Goal: Book appointment/travel/reservation

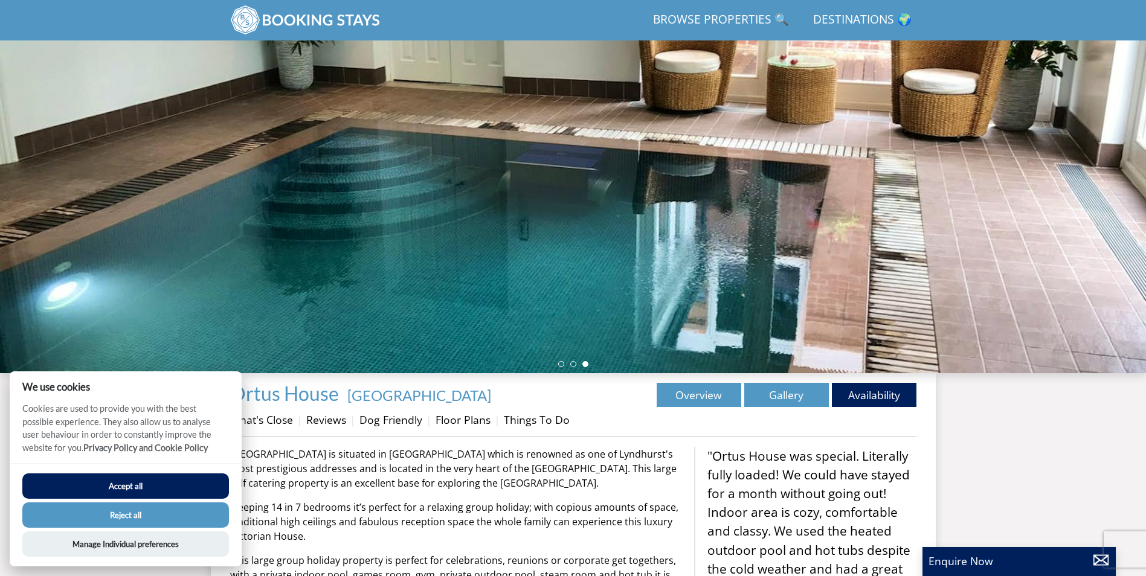
scroll to position [86, 0]
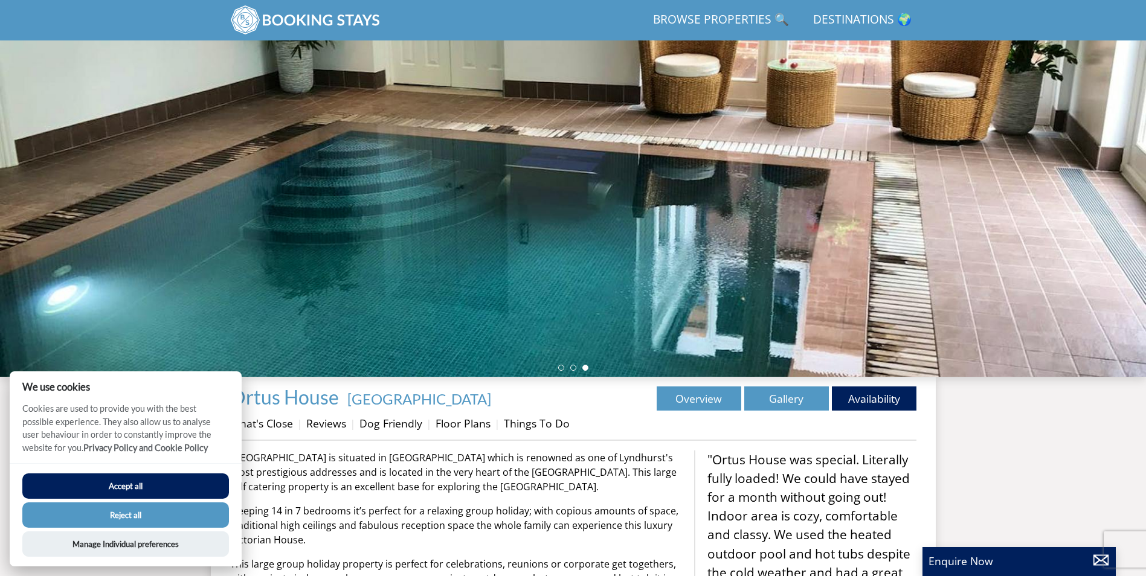
click at [172, 488] on button "Accept all" at bounding box center [125, 485] width 207 height 25
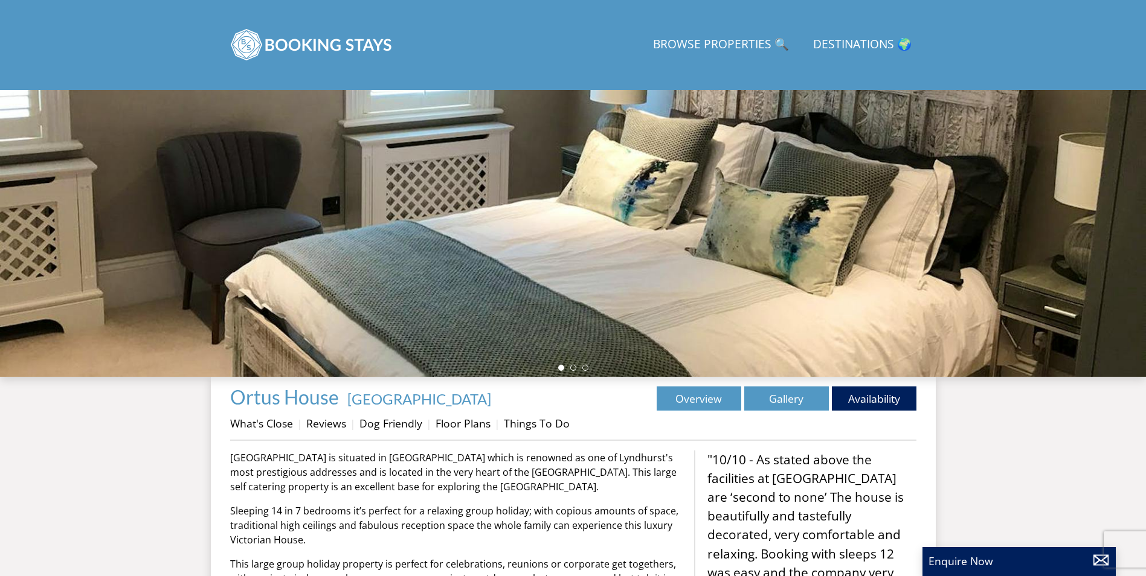
scroll to position [136, 0]
click at [448, 426] on link "Floor Plans" at bounding box center [462, 423] width 55 height 14
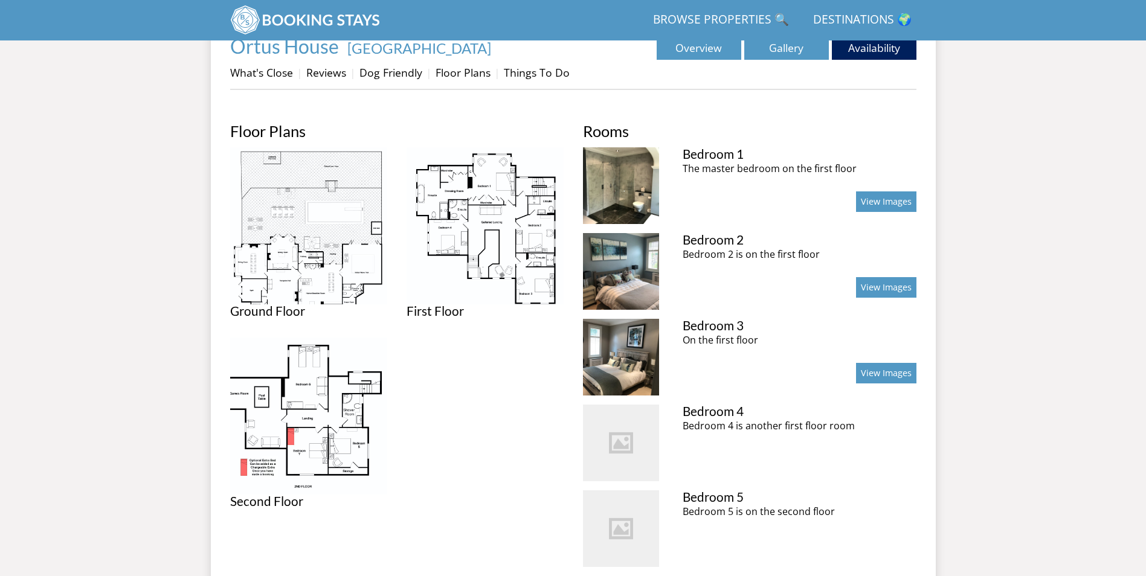
scroll to position [429, 0]
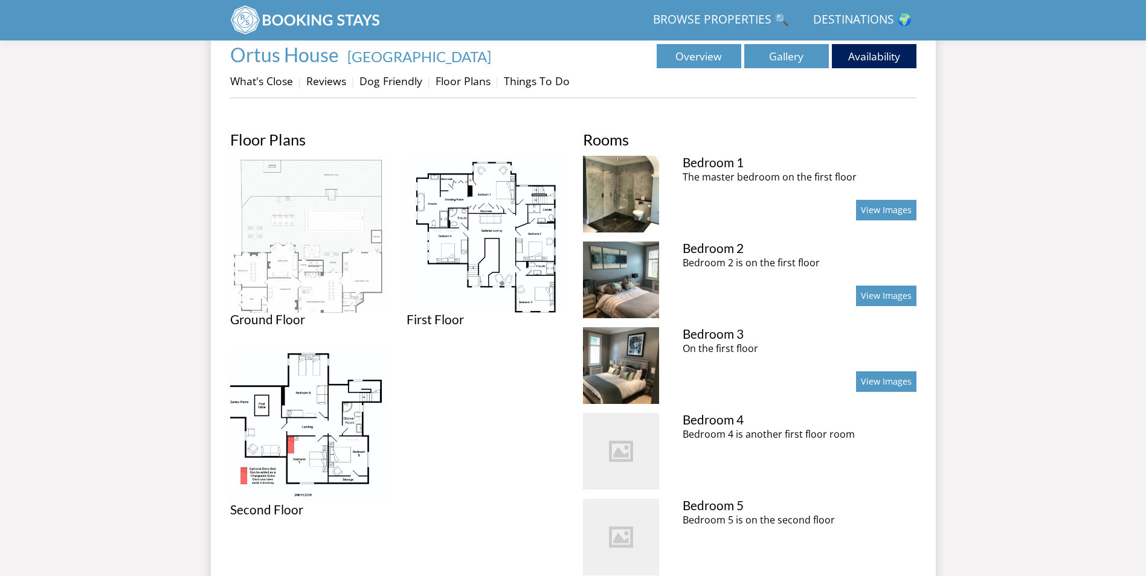
click at [271, 209] on img at bounding box center [308, 234] width 157 height 157
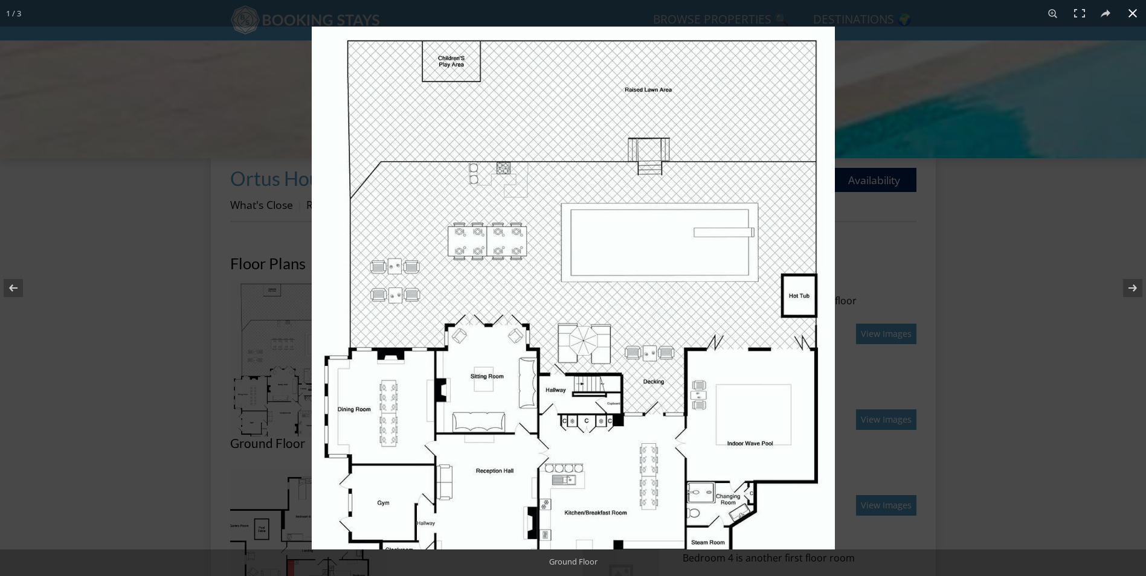
scroll to position [280, 0]
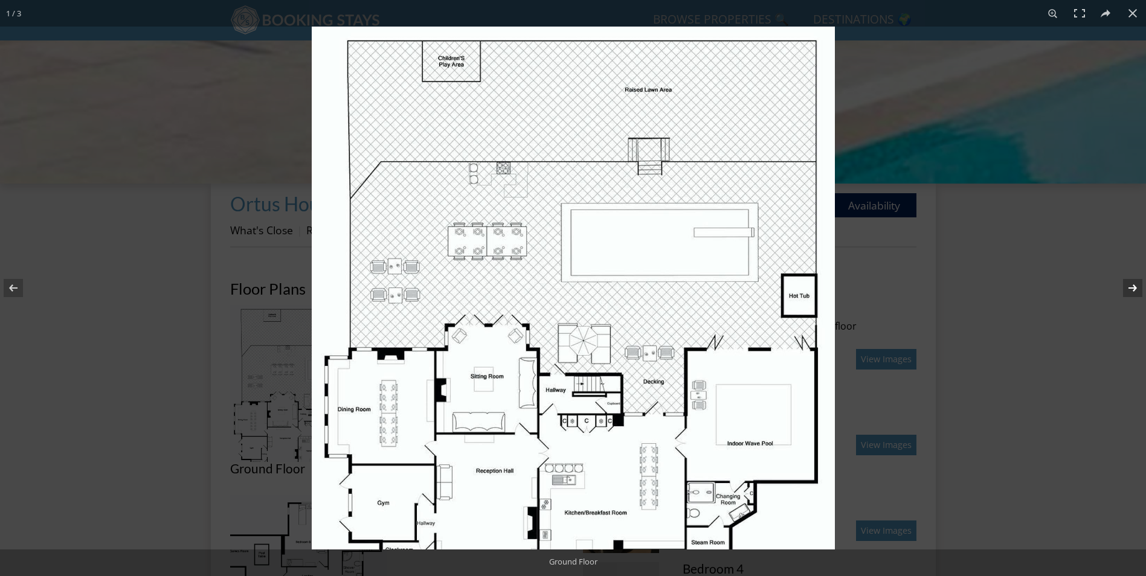
click at [1132, 286] on button at bounding box center [1124, 288] width 42 height 60
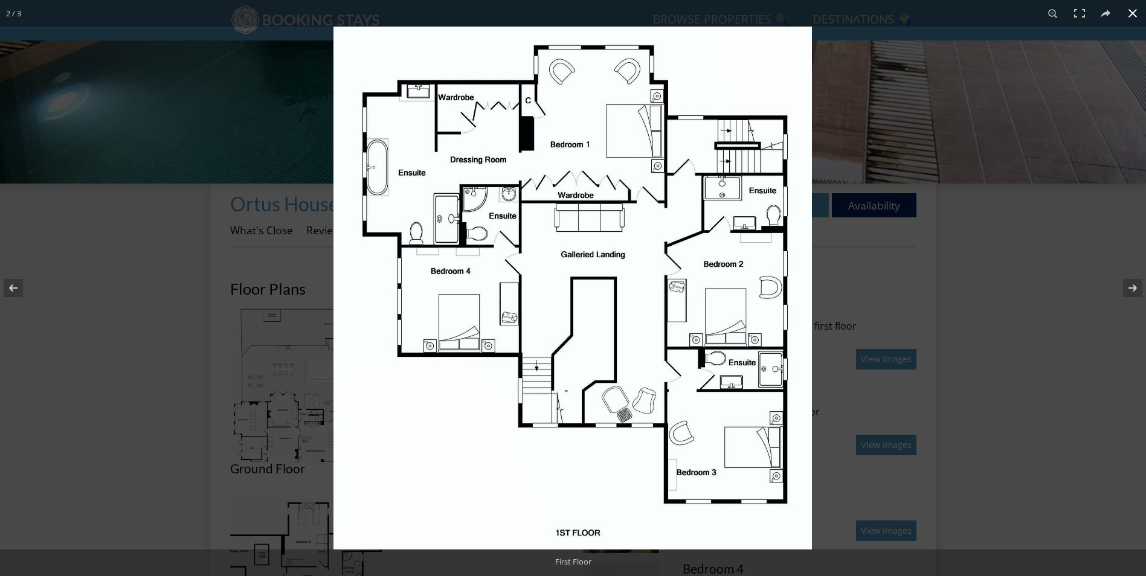
click at [1111, 341] on div at bounding box center [906, 315] width 1146 height 576
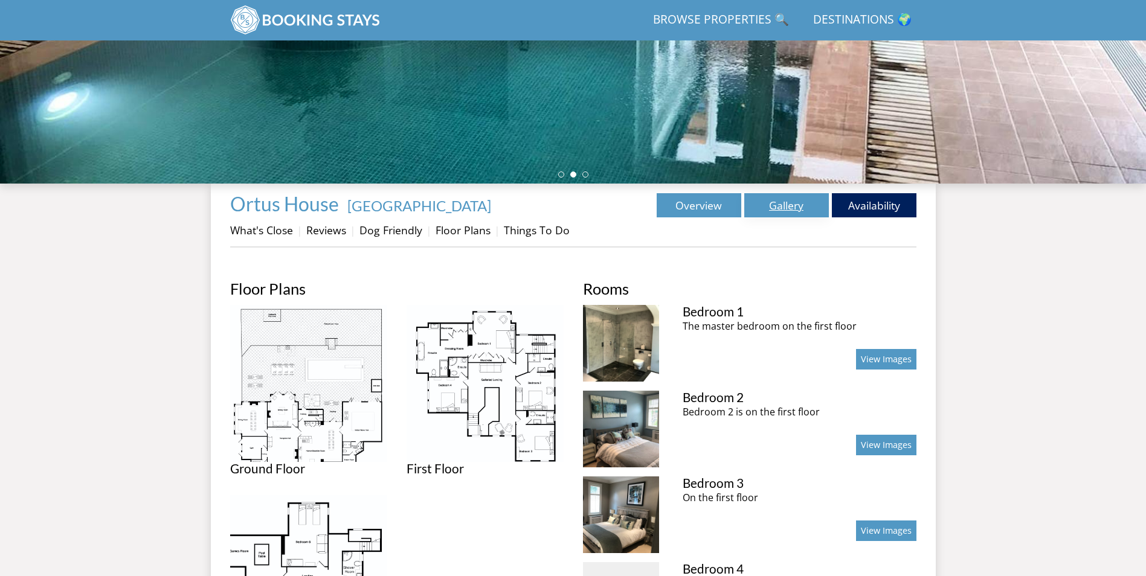
click at [771, 207] on link "Gallery" at bounding box center [786, 205] width 85 height 24
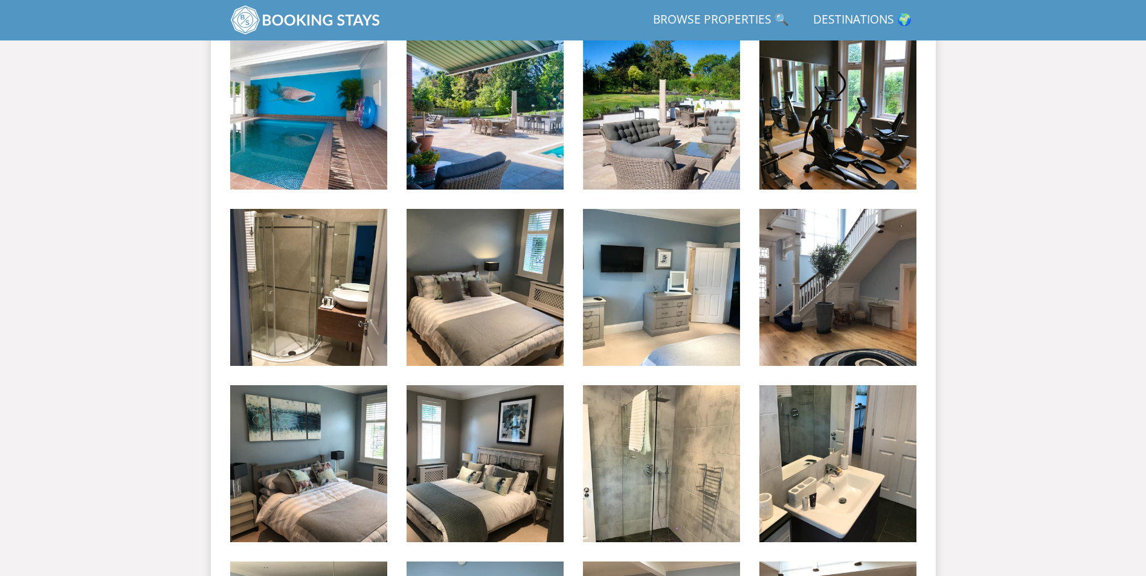
scroll to position [511, 0]
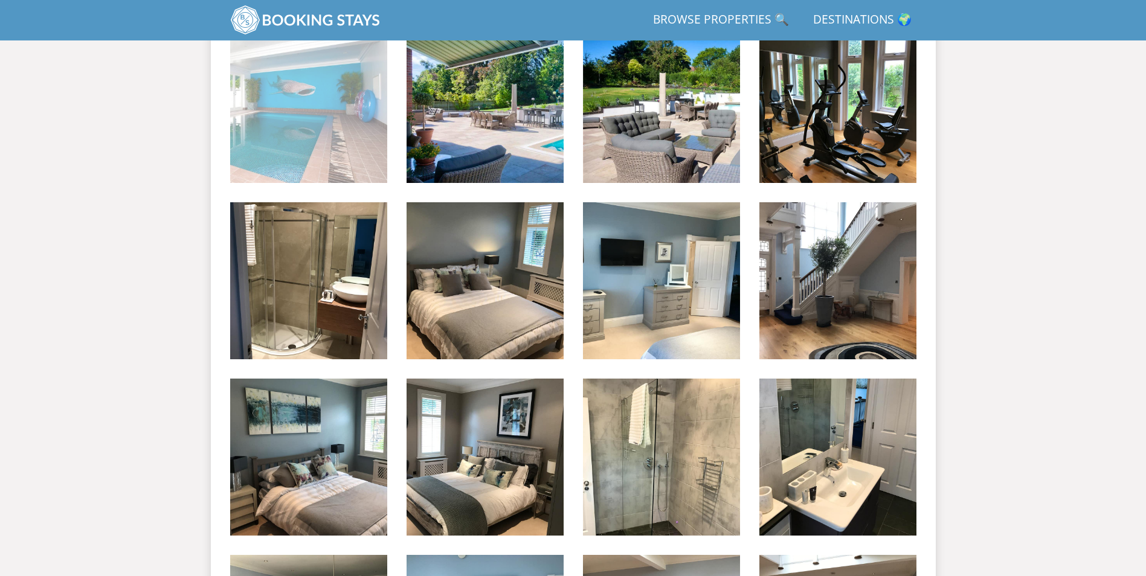
click at [289, 113] on img at bounding box center [308, 104] width 157 height 157
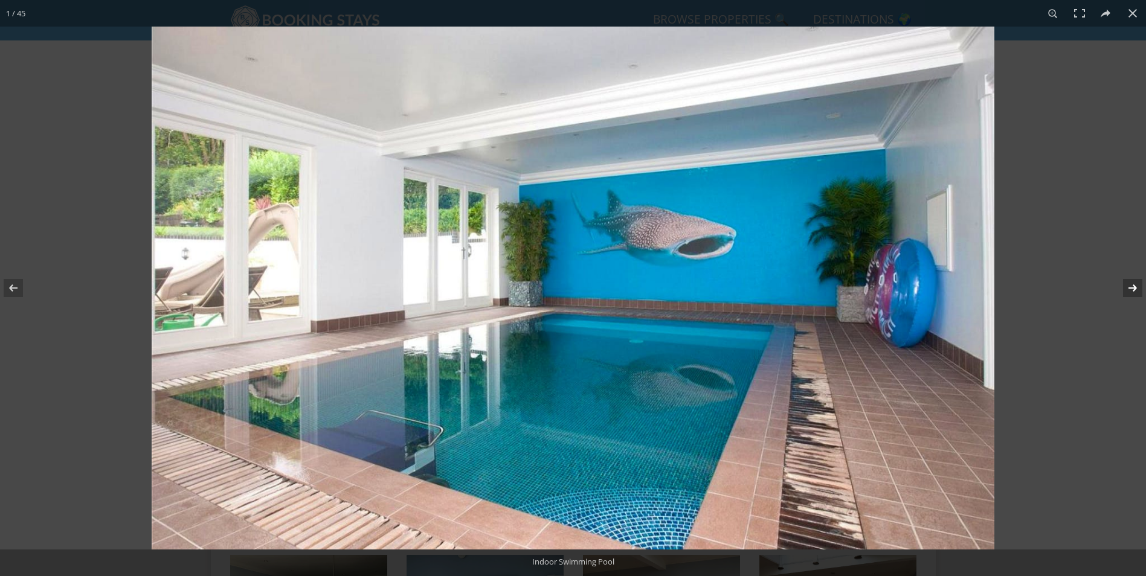
click at [1134, 290] on button at bounding box center [1124, 288] width 42 height 60
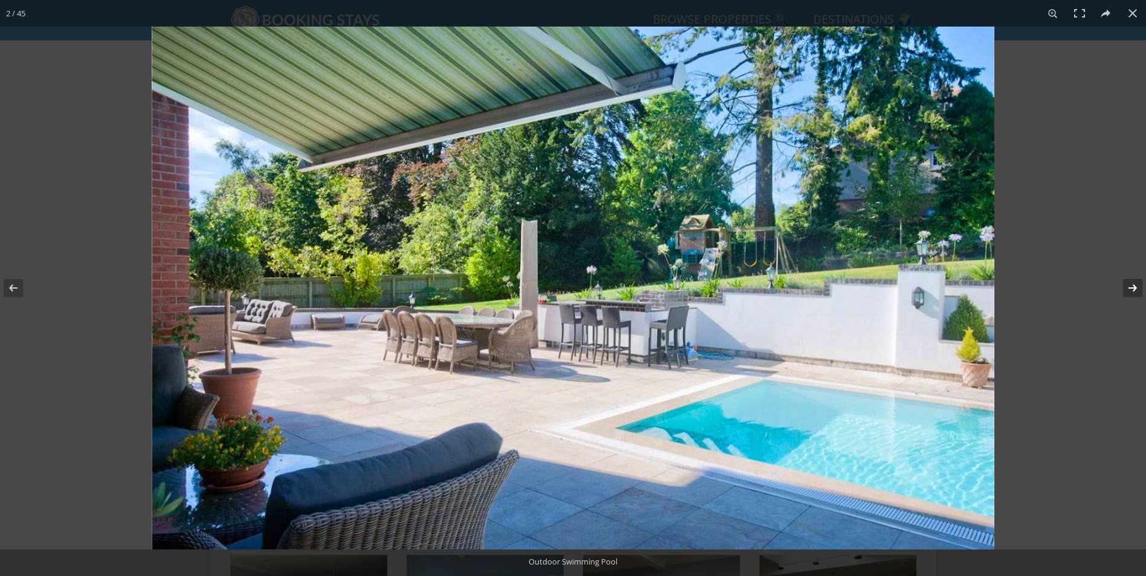
click at [1134, 290] on button at bounding box center [1124, 288] width 42 height 60
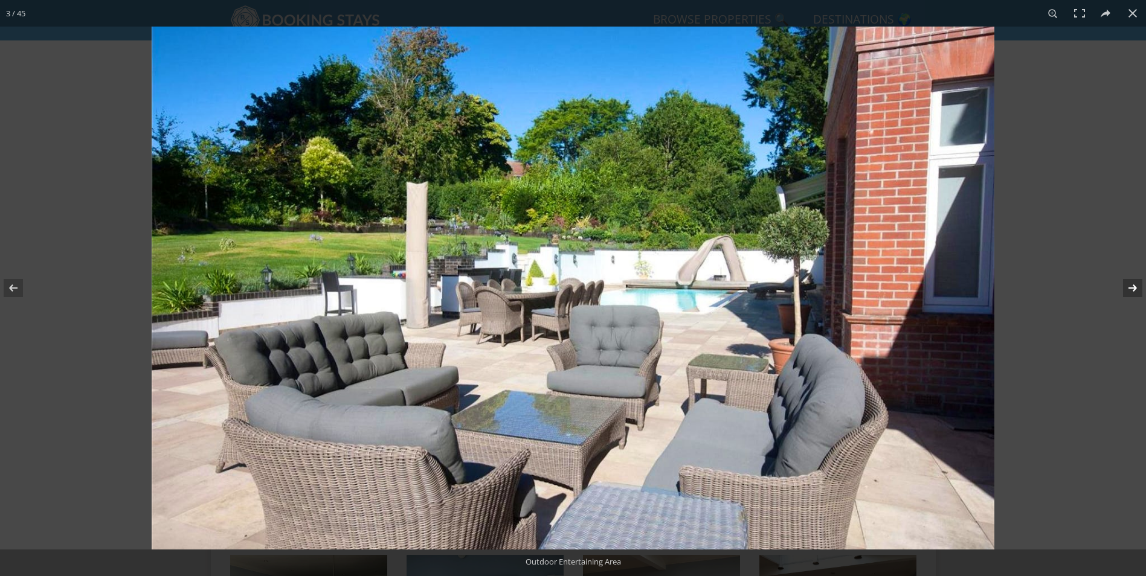
click at [1134, 290] on button at bounding box center [1124, 288] width 42 height 60
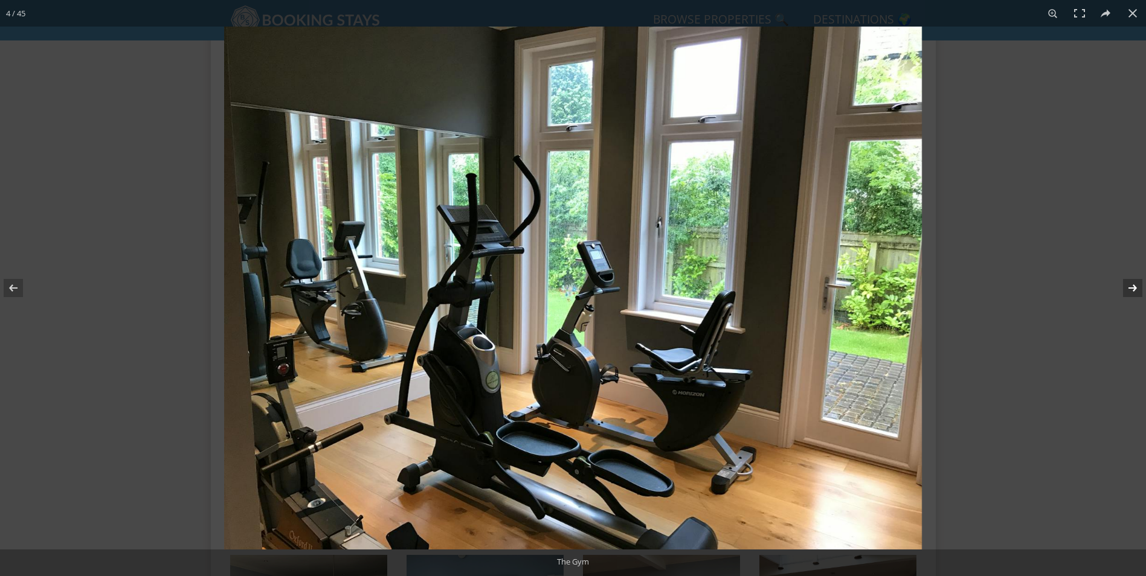
click at [1134, 290] on button at bounding box center [1124, 288] width 42 height 60
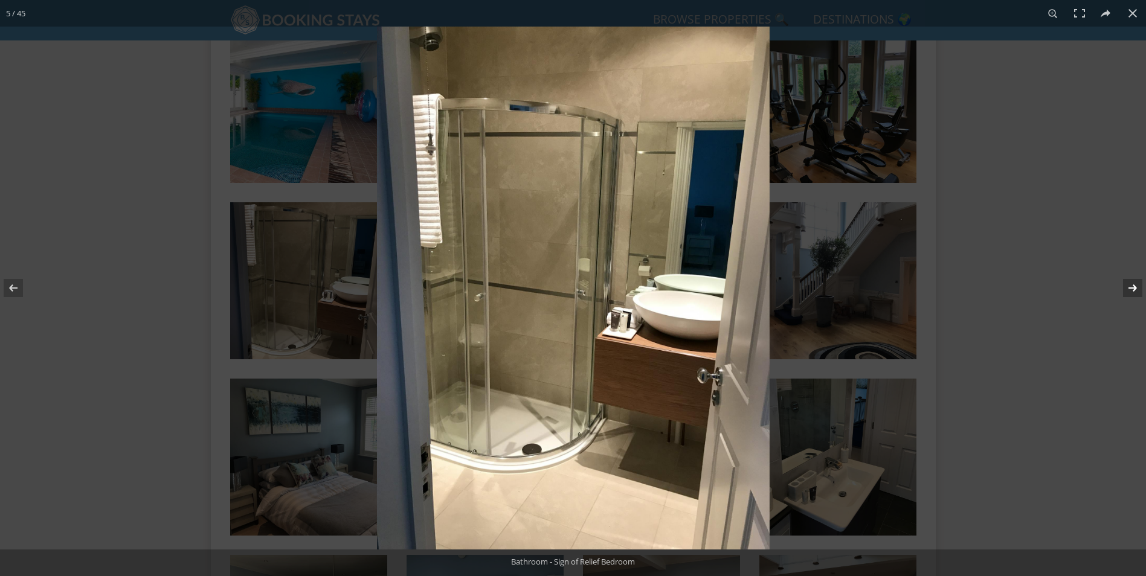
click at [1134, 290] on button at bounding box center [1124, 288] width 42 height 60
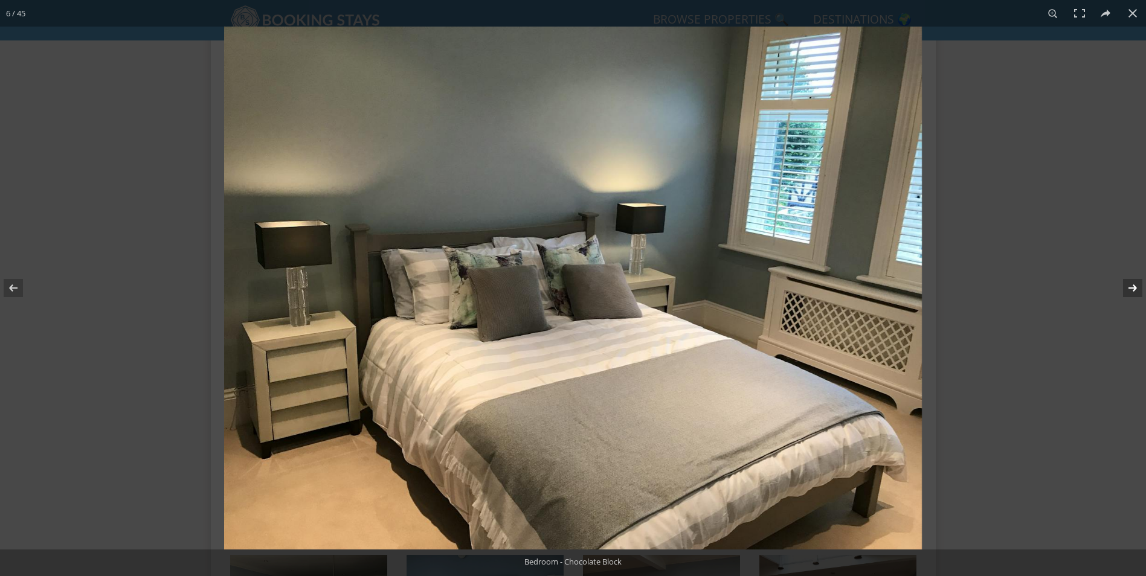
click at [1134, 290] on button at bounding box center [1124, 288] width 42 height 60
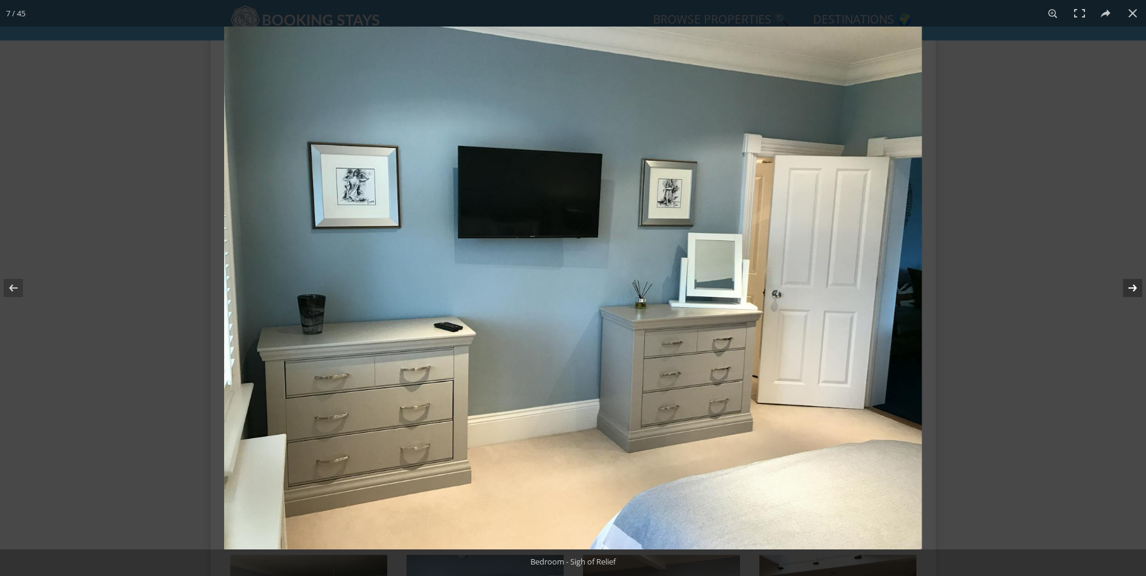
click at [1134, 290] on button at bounding box center [1124, 288] width 42 height 60
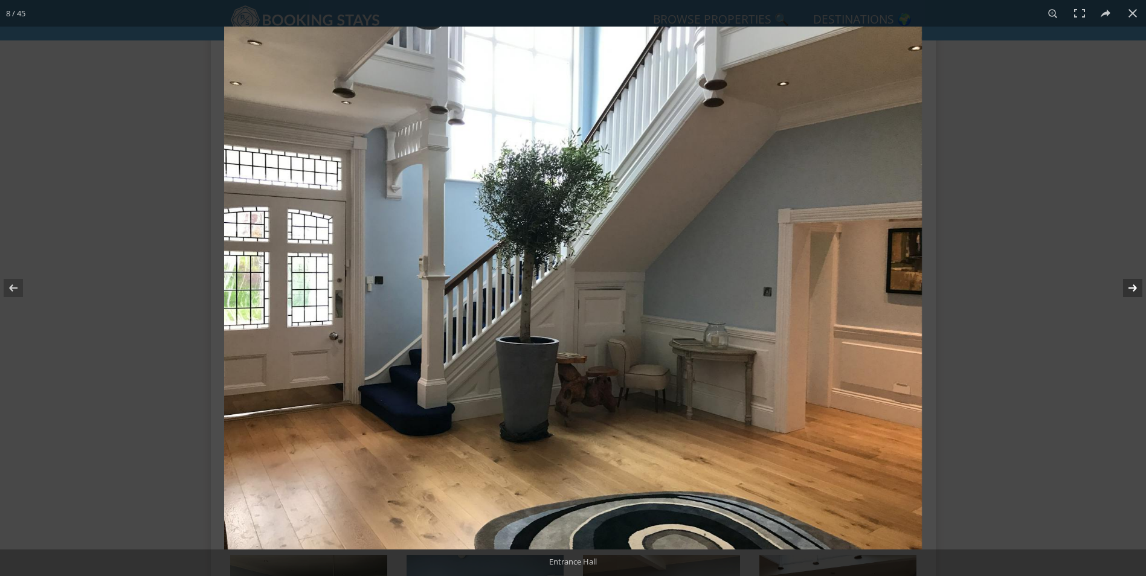
click at [1134, 290] on button at bounding box center [1124, 288] width 42 height 60
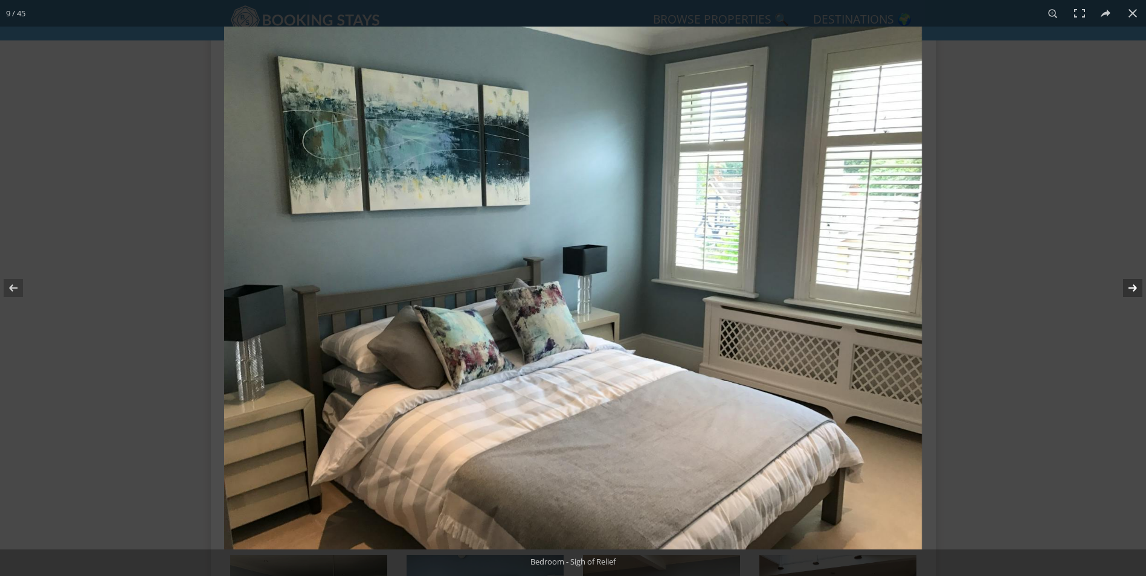
click at [1134, 290] on button at bounding box center [1124, 288] width 42 height 60
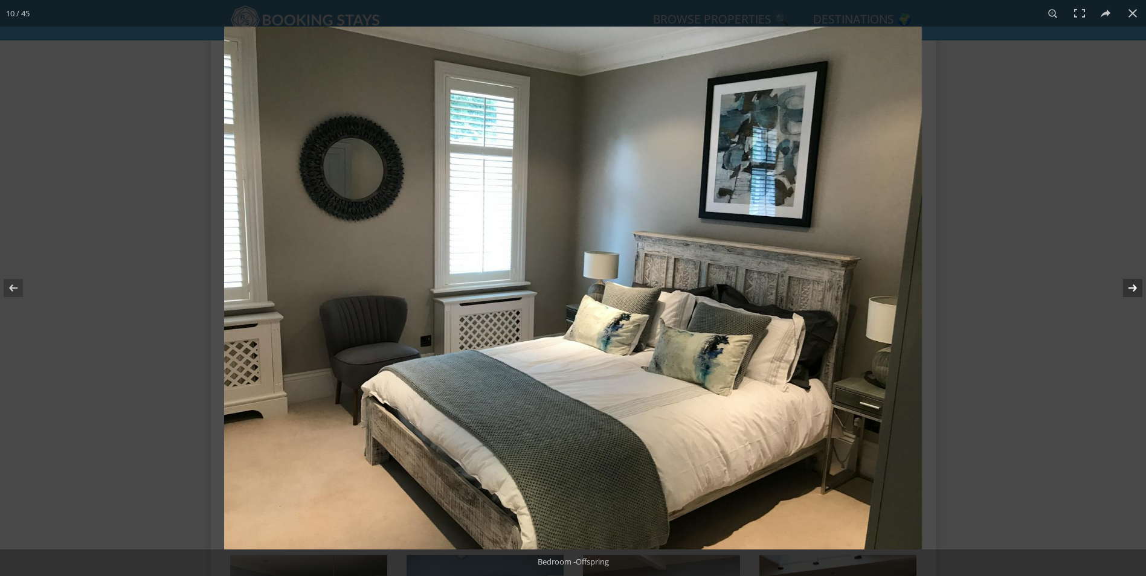
click at [1134, 290] on button at bounding box center [1124, 288] width 42 height 60
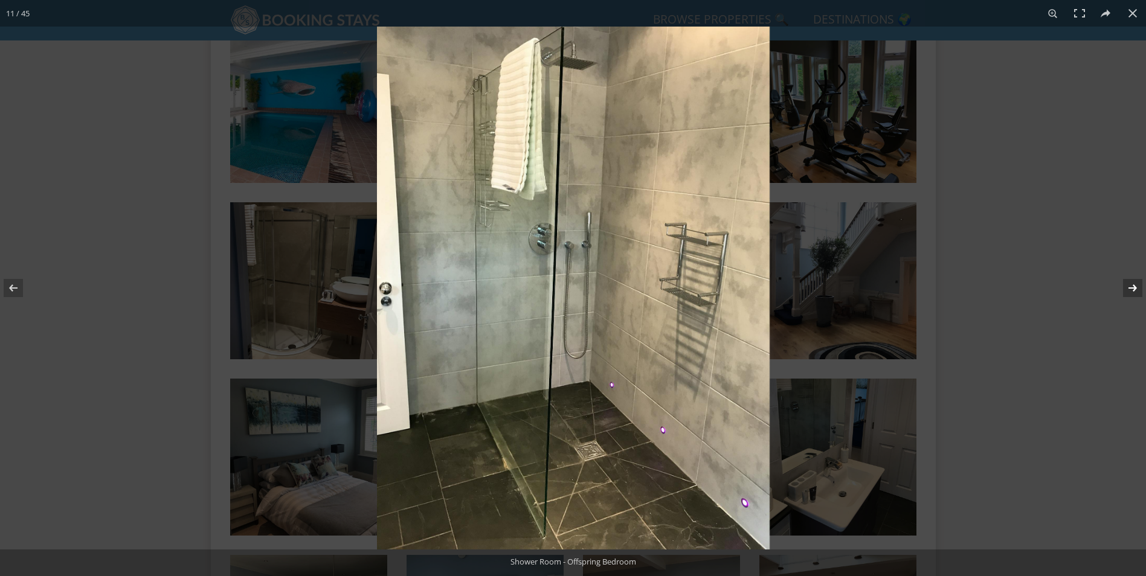
click at [1134, 290] on button at bounding box center [1124, 288] width 42 height 60
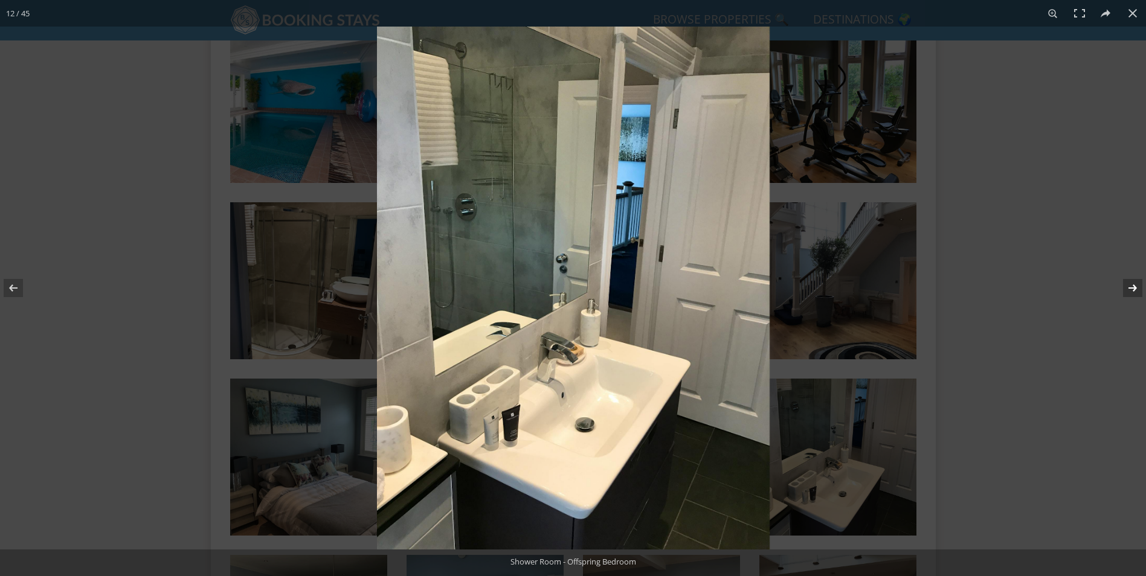
click at [1134, 290] on button at bounding box center [1124, 288] width 42 height 60
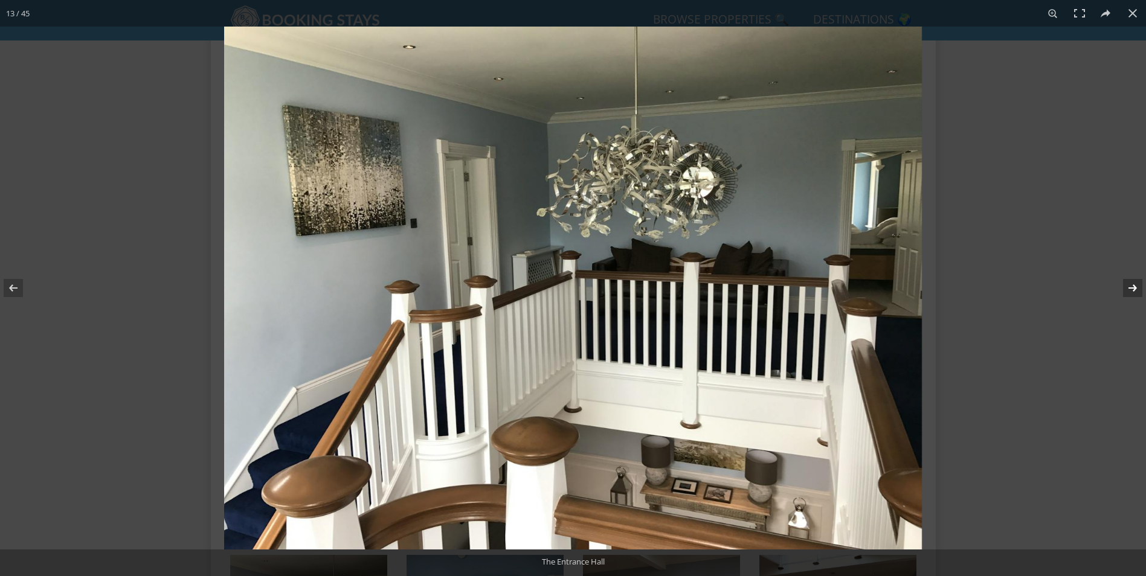
click at [1134, 290] on button at bounding box center [1124, 288] width 42 height 60
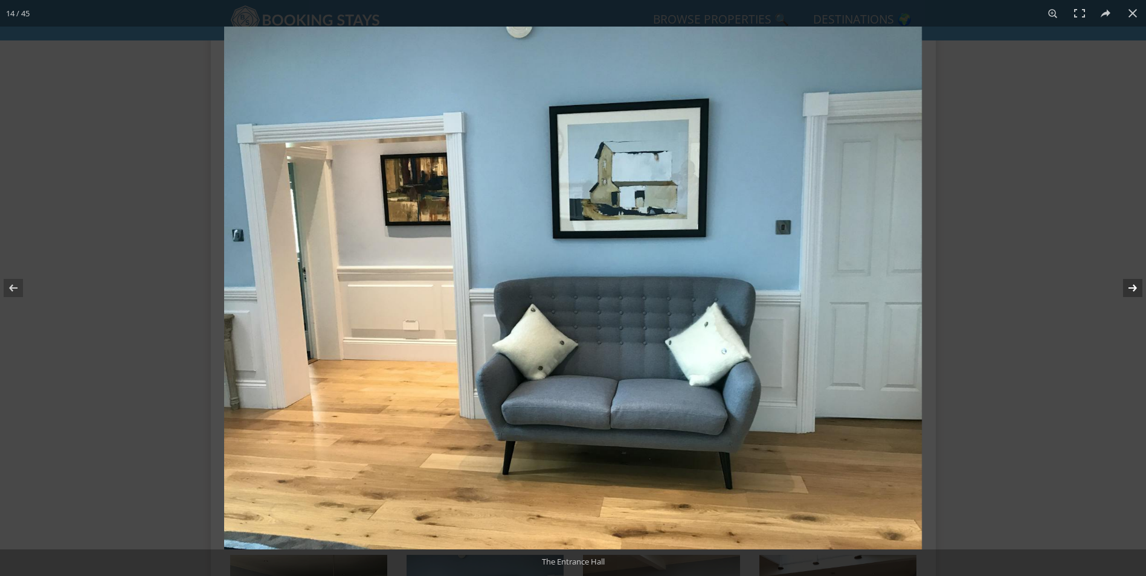
click at [1134, 290] on button at bounding box center [1124, 288] width 42 height 60
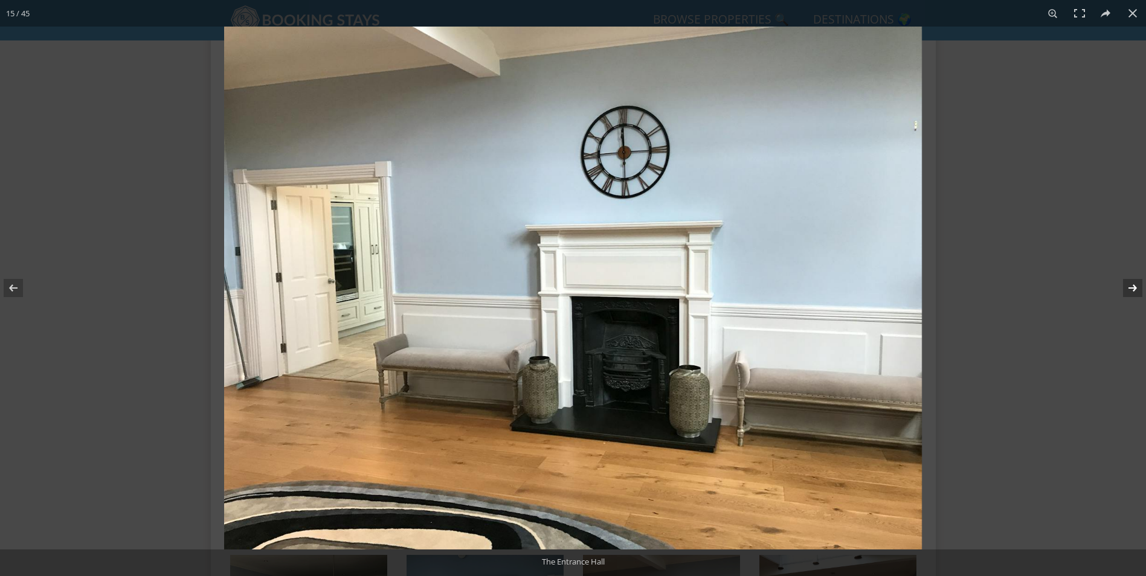
click at [1134, 290] on button at bounding box center [1124, 288] width 42 height 60
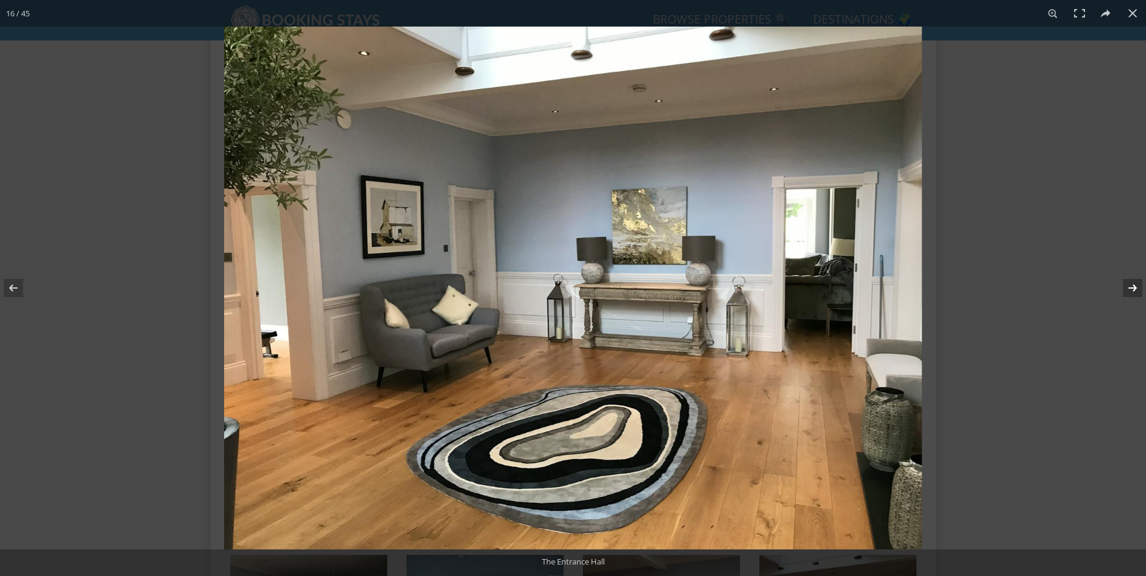
click at [1134, 290] on button at bounding box center [1124, 288] width 42 height 60
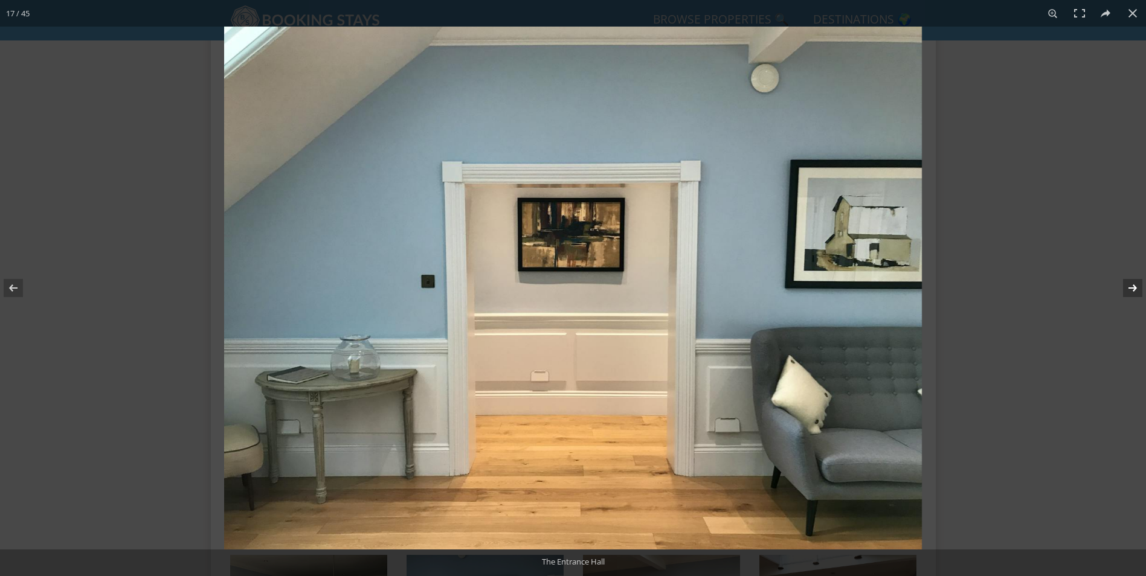
click at [1134, 290] on button at bounding box center [1124, 288] width 42 height 60
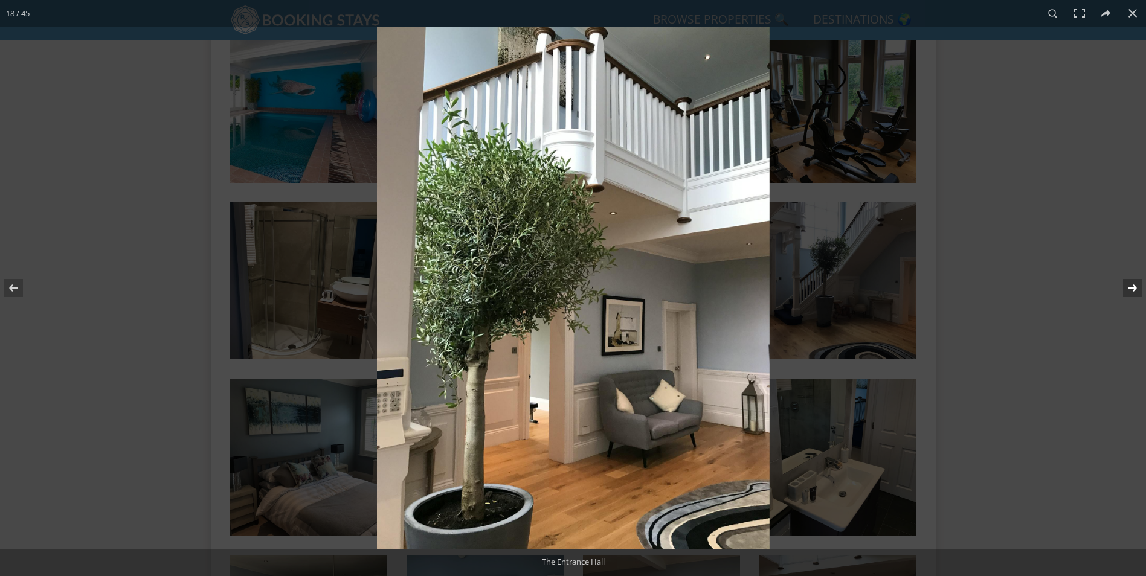
click at [1134, 290] on button at bounding box center [1124, 288] width 42 height 60
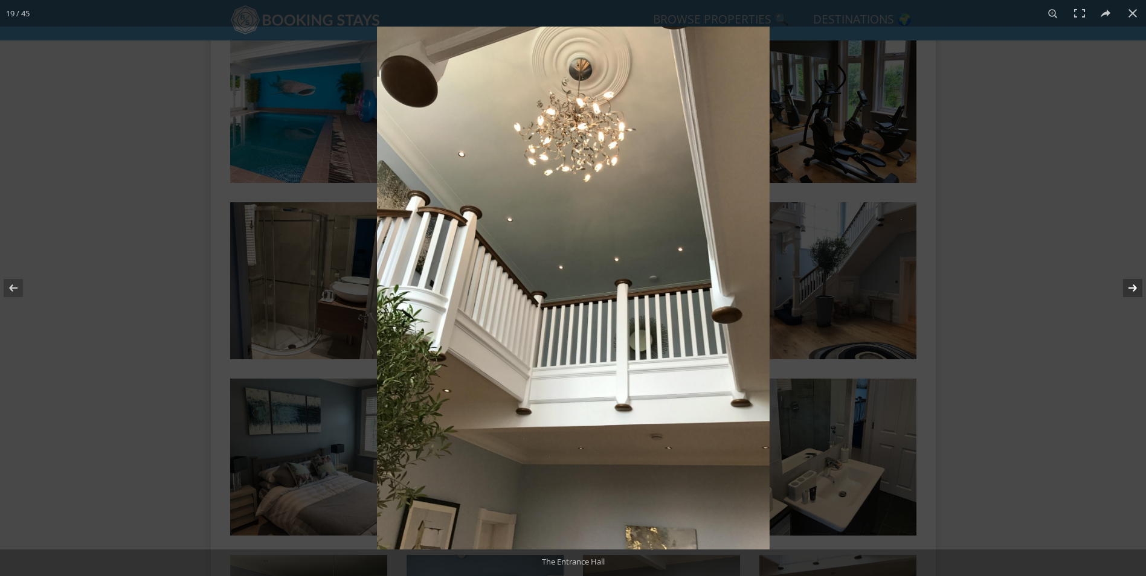
click at [1134, 290] on button at bounding box center [1124, 288] width 42 height 60
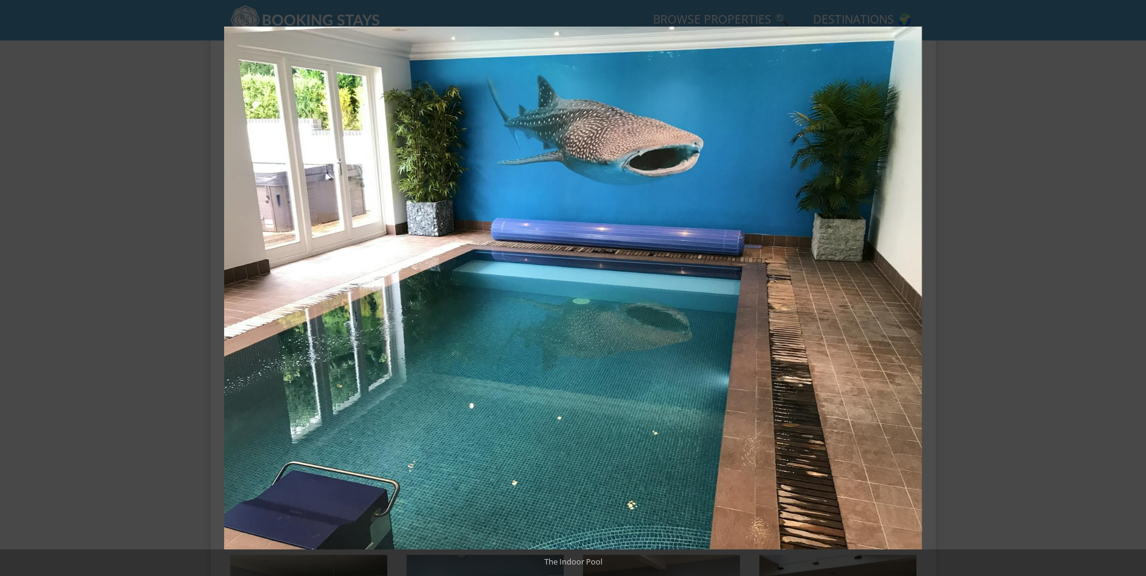
click at [1134, 290] on button at bounding box center [1124, 288] width 42 height 60
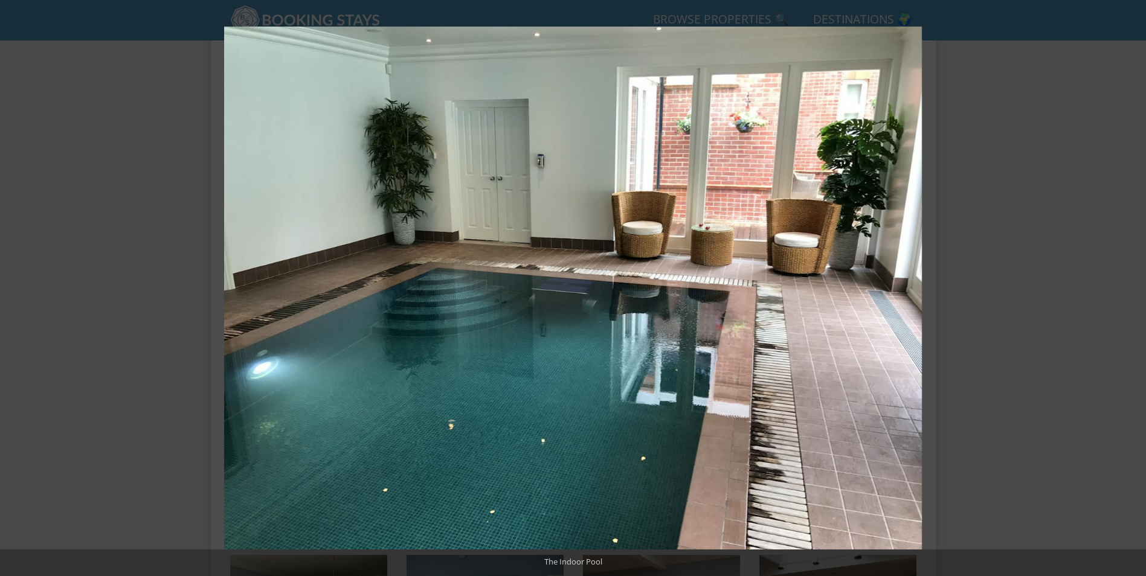
click at [1134, 290] on button at bounding box center [1124, 288] width 42 height 60
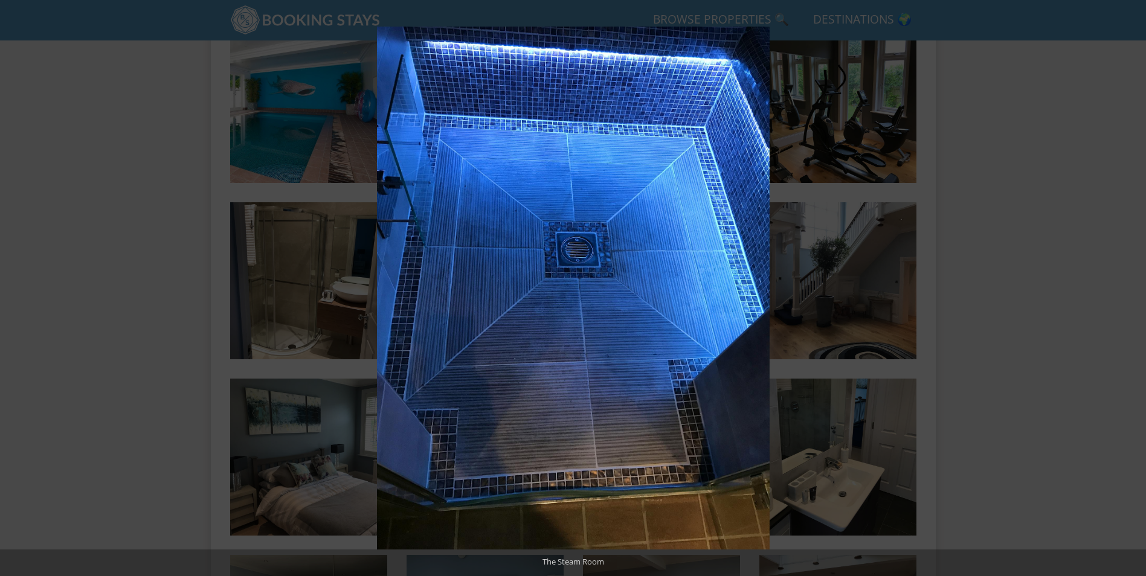
click at [1134, 290] on button at bounding box center [1124, 288] width 42 height 60
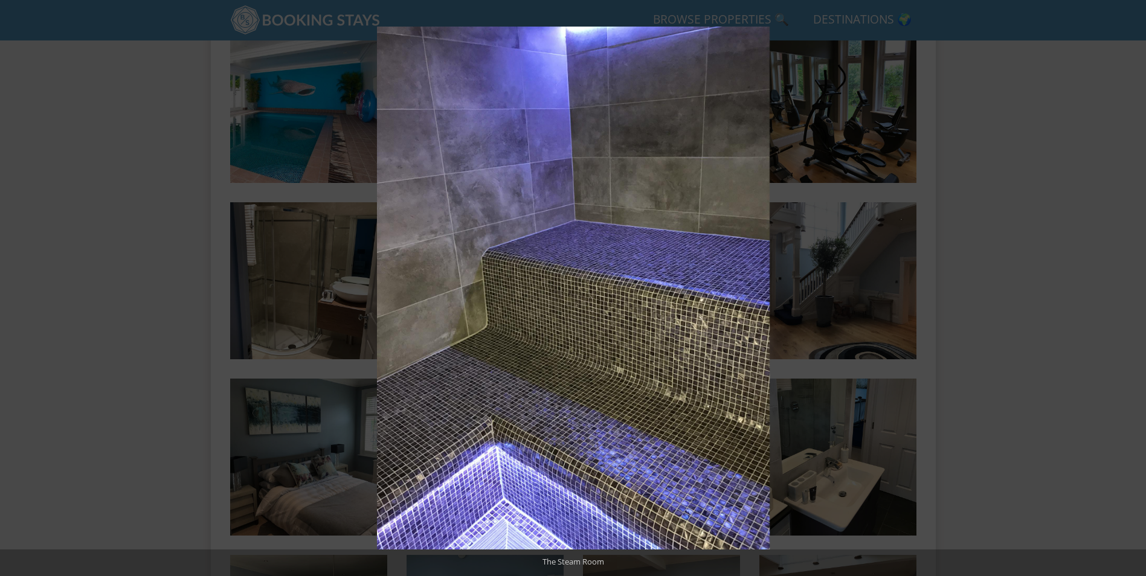
click at [1134, 290] on button at bounding box center [1124, 288] width 42 height 60
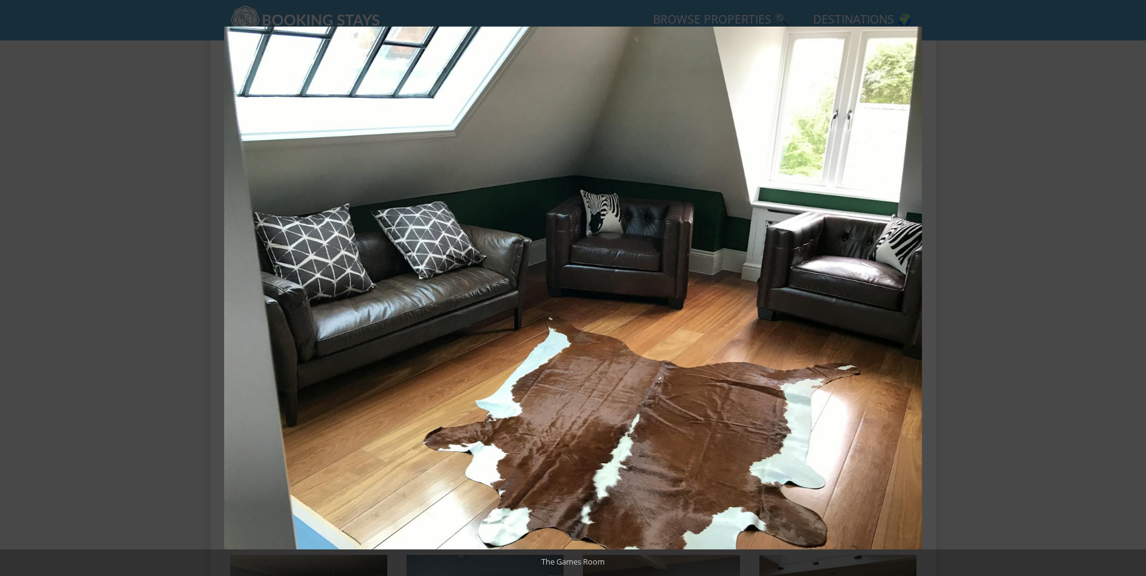
click at [1134, 290] on button at bounding box center [1124, 288] width 42 height 60
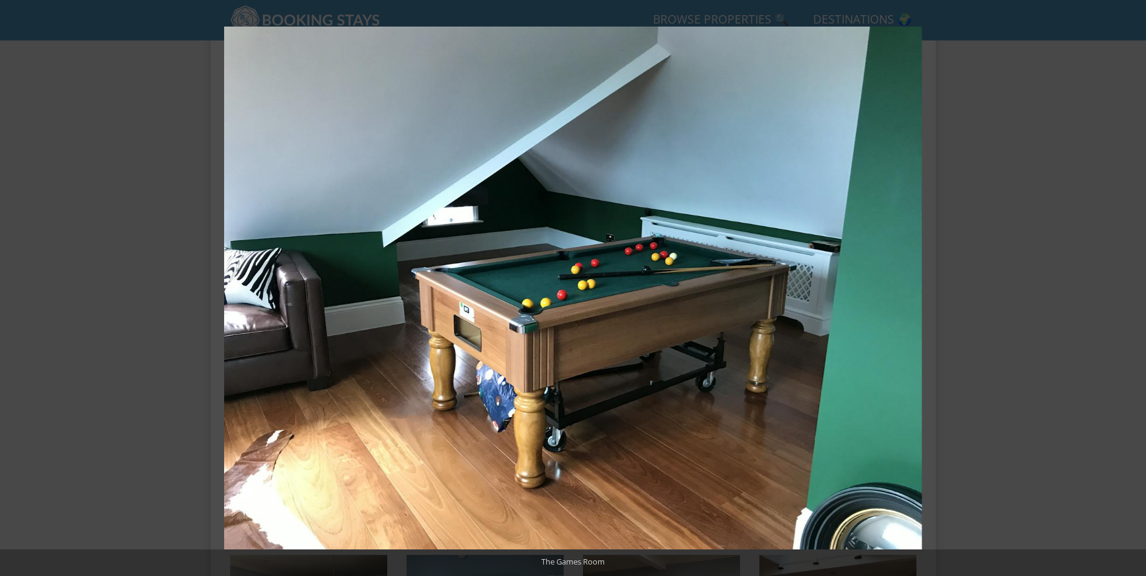
click at [1134, 290] on button at bounding box center [1124, 288] width 42 height 60
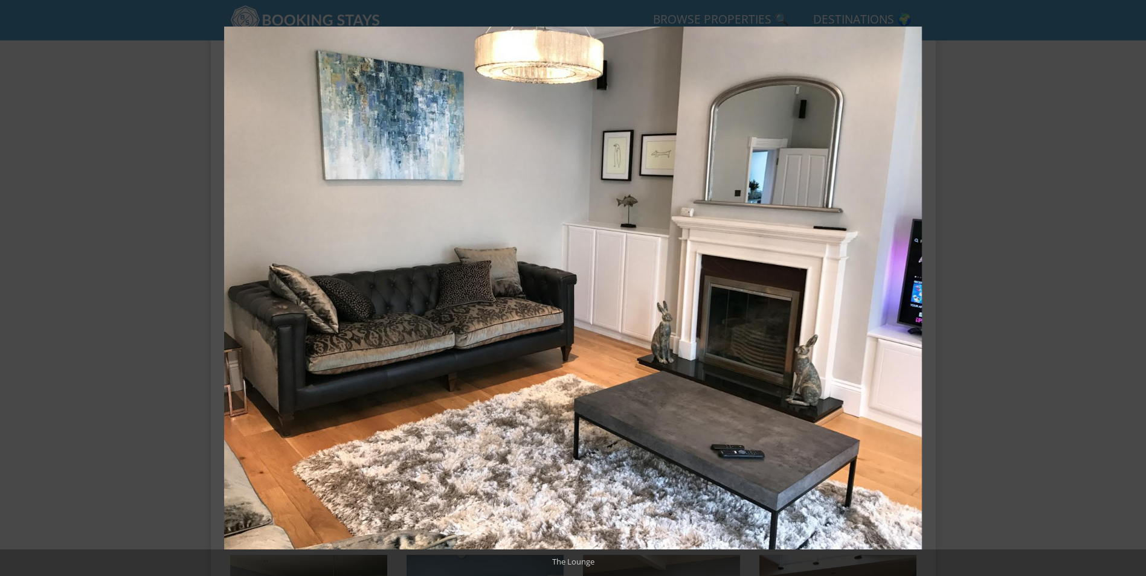
click at [1134, 290] on button at bounding box center [1124, 288] width 42 height 60
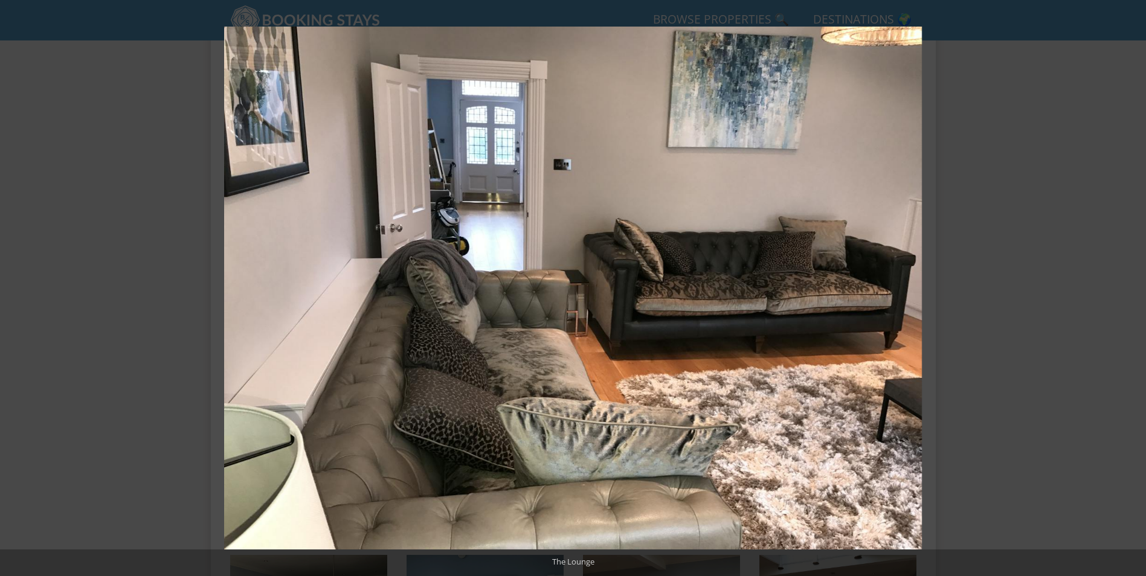
click at [1134, 290] on button at bounding box center [1124, 288] width 42 height 60
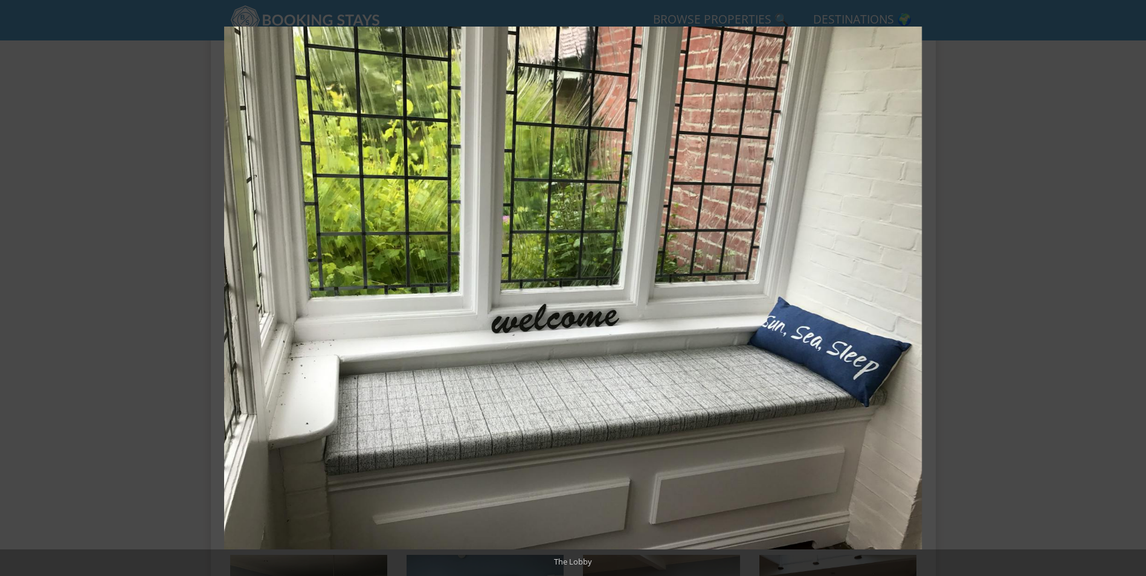
click at [1134, 290] on button at bounding box center [1124, 288] width 42 height 60
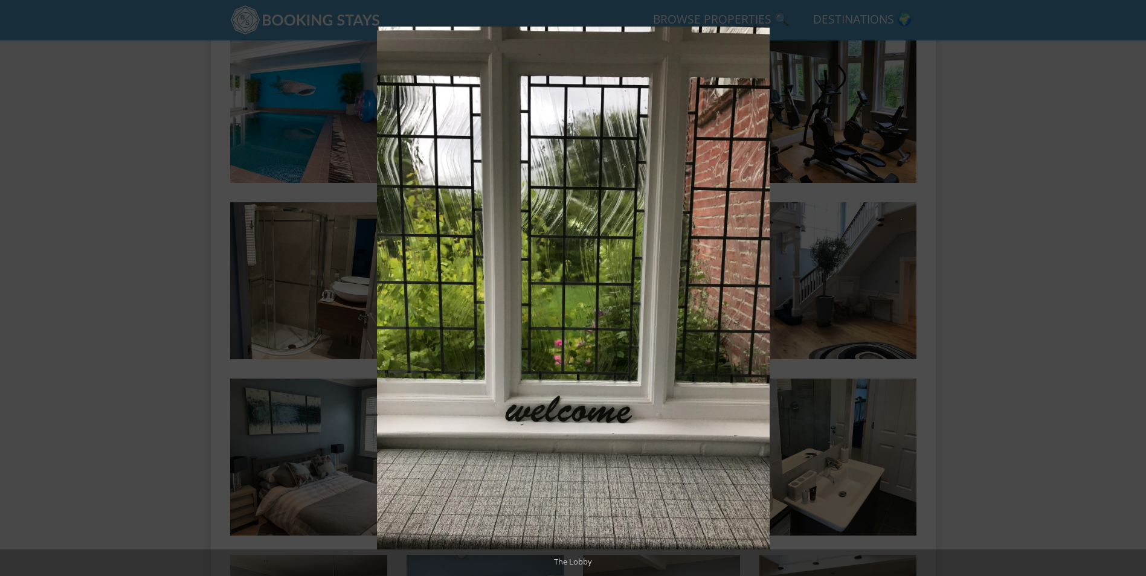
click at [1134, 290] on button at bounding box center [1124, 288] width 42 height 60
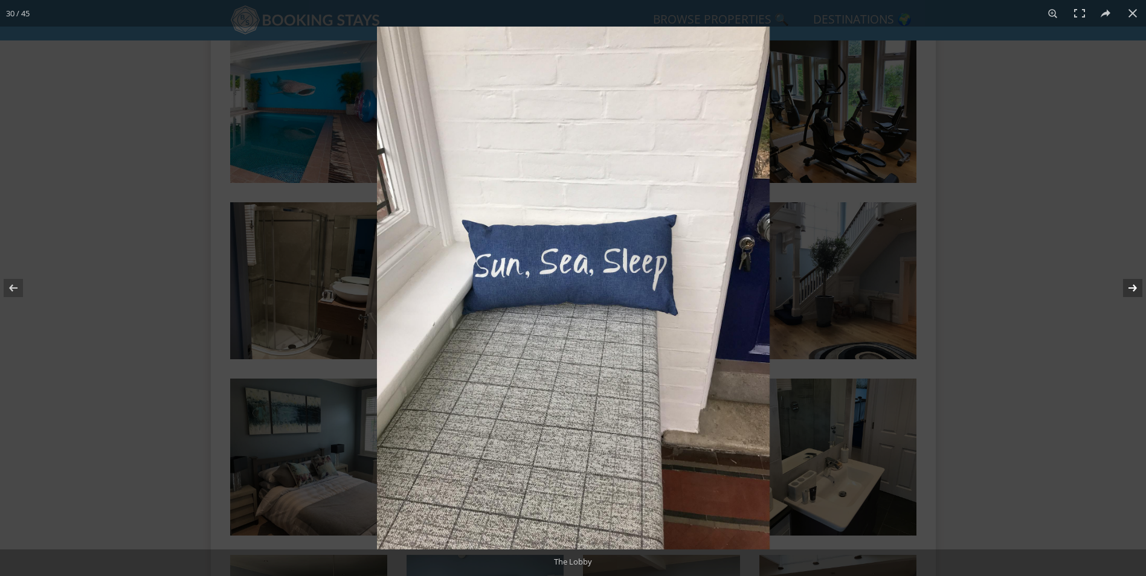
click at [1127, 286] on button at bounding box center [1124, 288] width 42 height 60
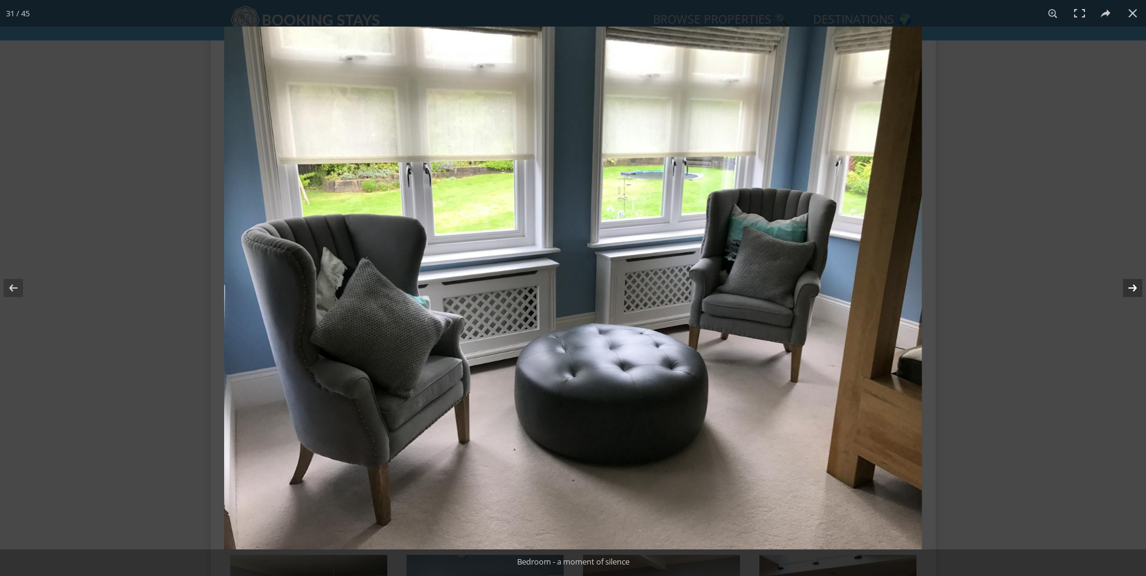
click at [1127, 286] on button at bounding box center [1124, 288] width 42 height 60
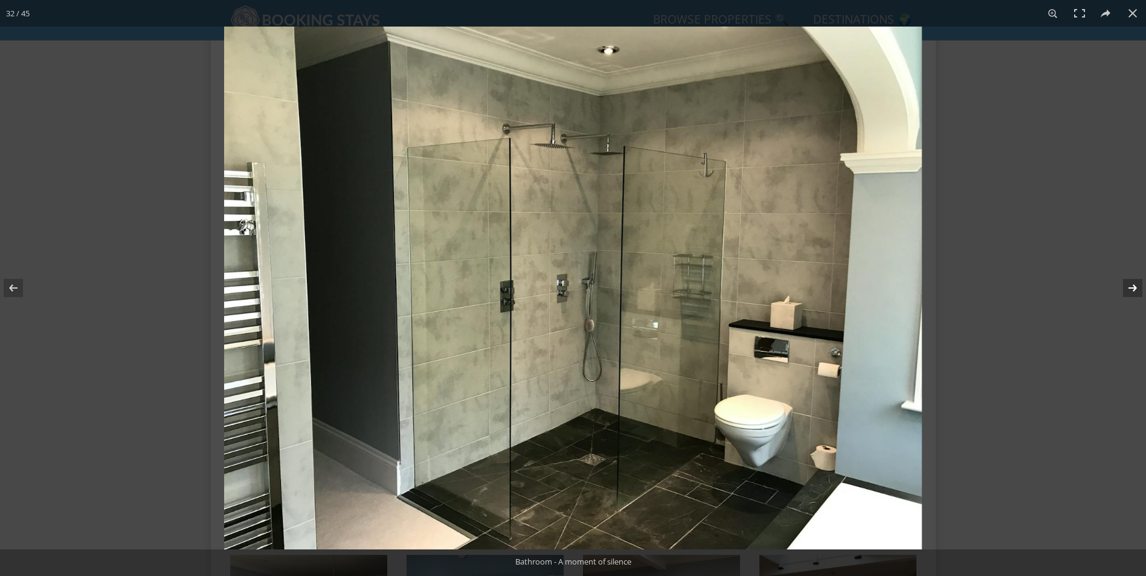
click at [1127, 286] on button at bounding box center [1124, 288] width 42 height 60
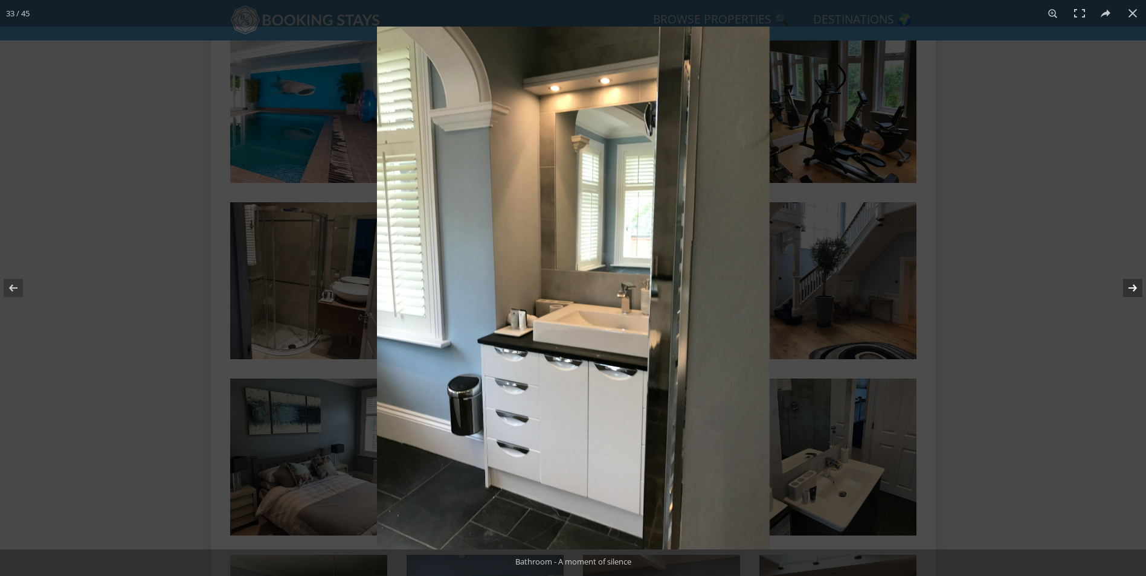
click at [1127, 286] on button at bounding box center [1124, 288] width 42 height 60
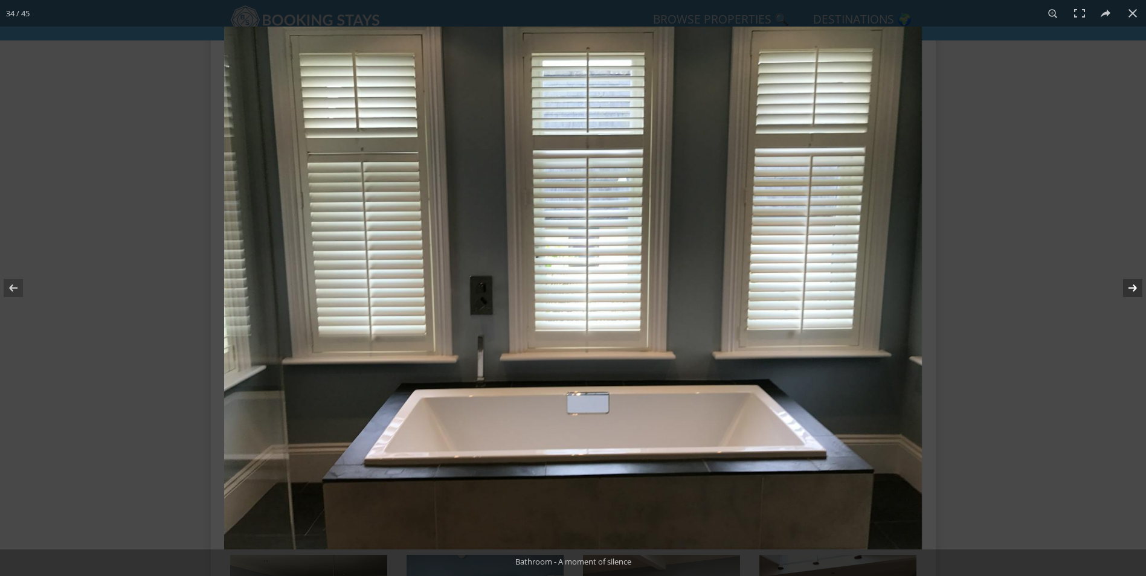
click at [1127, 286] on button at bounding box center [1124, 288] width 42 height 60
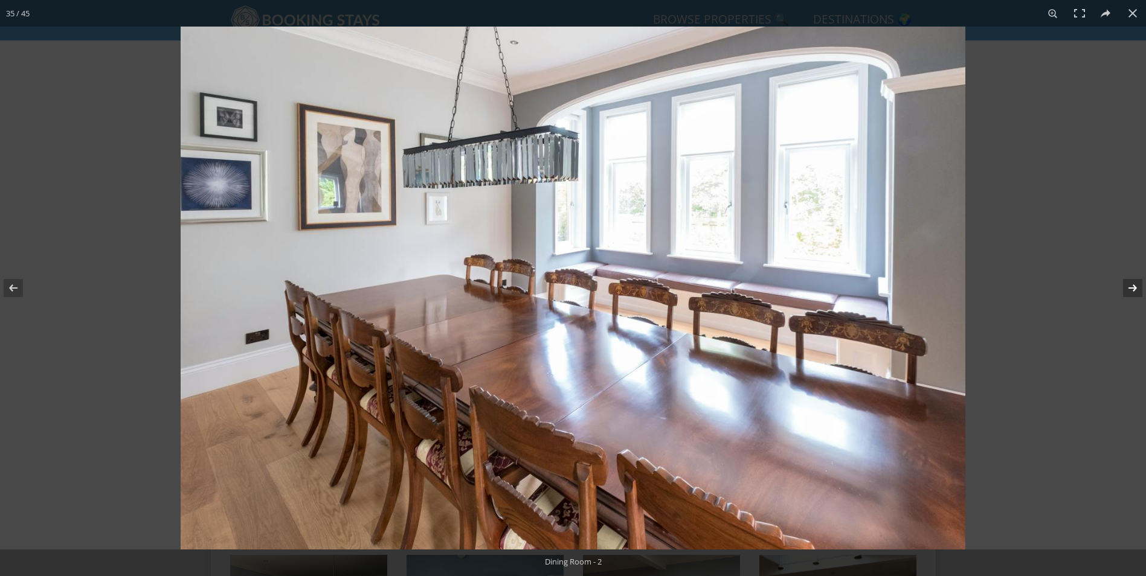
click at [1127, 286] on button at bounding box center [1124, 288] width 42 height 60
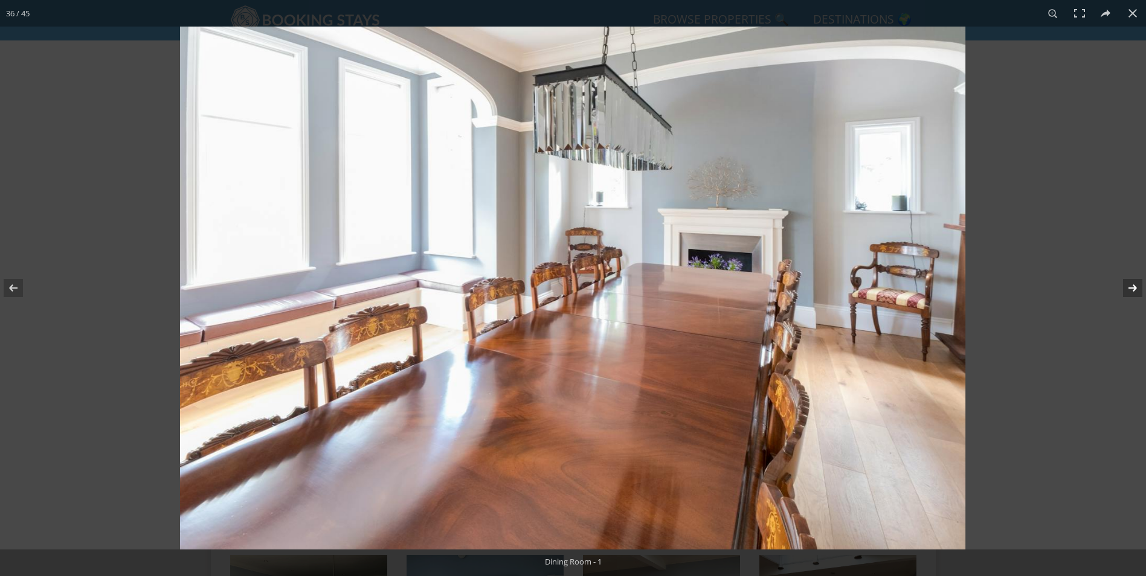
click at [1127, 286] on button at bounding box center [1124, 288] width 42 height 60
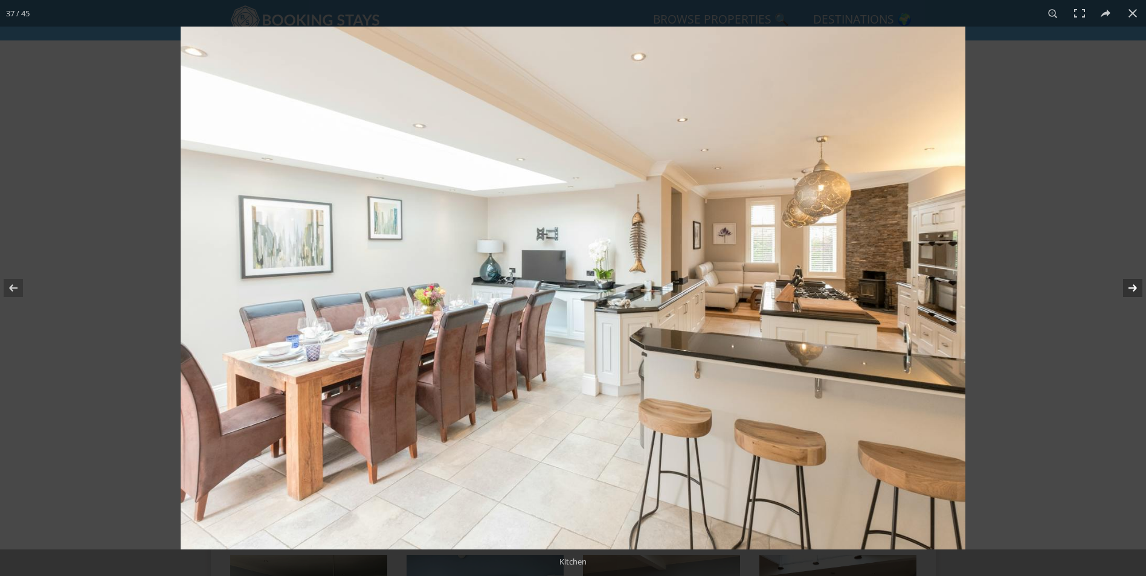
click at [1127, 286] on button at bounding box center [1124, 288] width 42 height 60
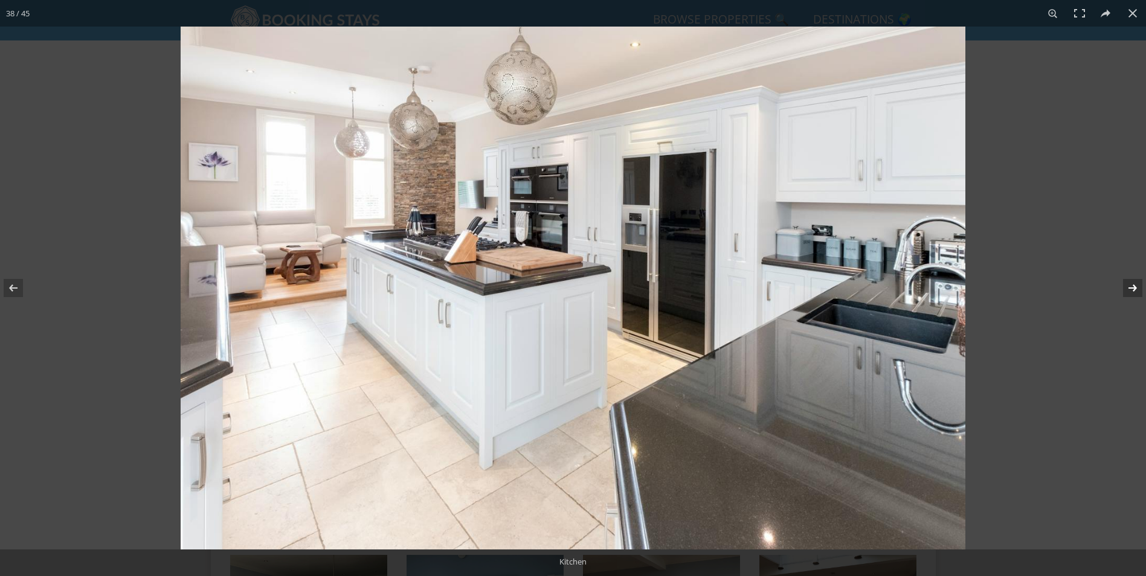
click at [1127, 286] on button at bounding box center [1124, 288] width 42 height 60
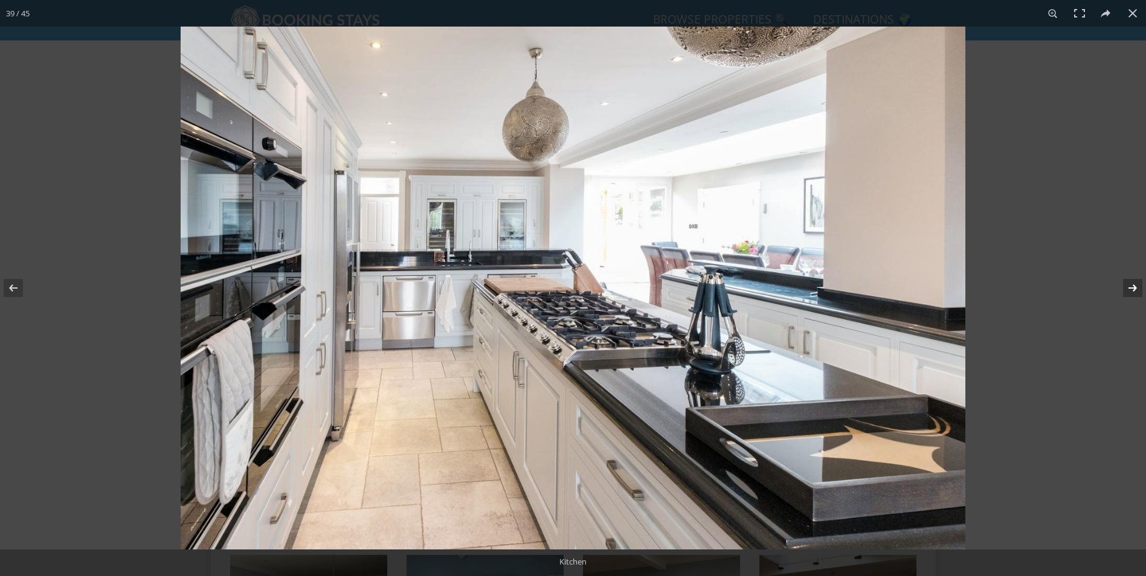
click at [1127, 286] on button at bounding box center [1124, 288] width 42 height 60
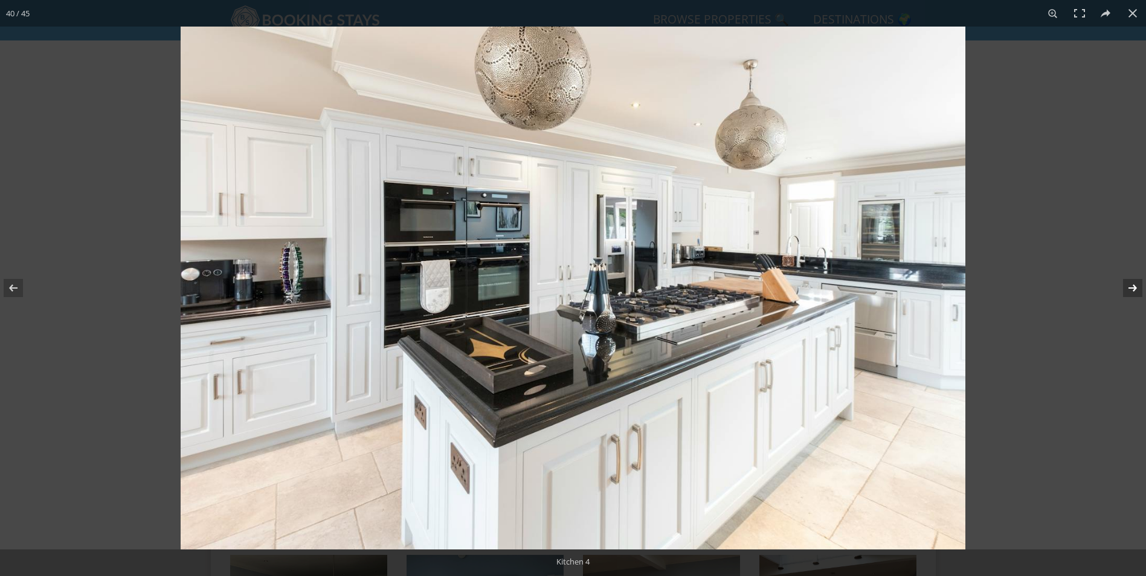
click at [1127, 286] on button at bounding box center [1124, 288] width 42 height 60
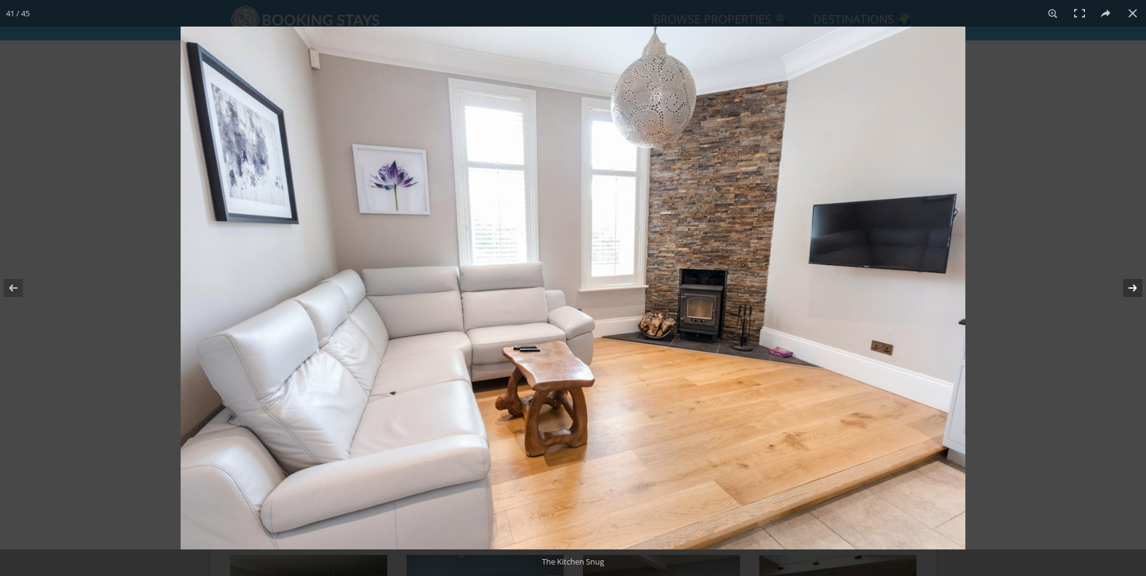
click at [1127, 286] on button at bounding box center [1124, 288] width 42 height 60
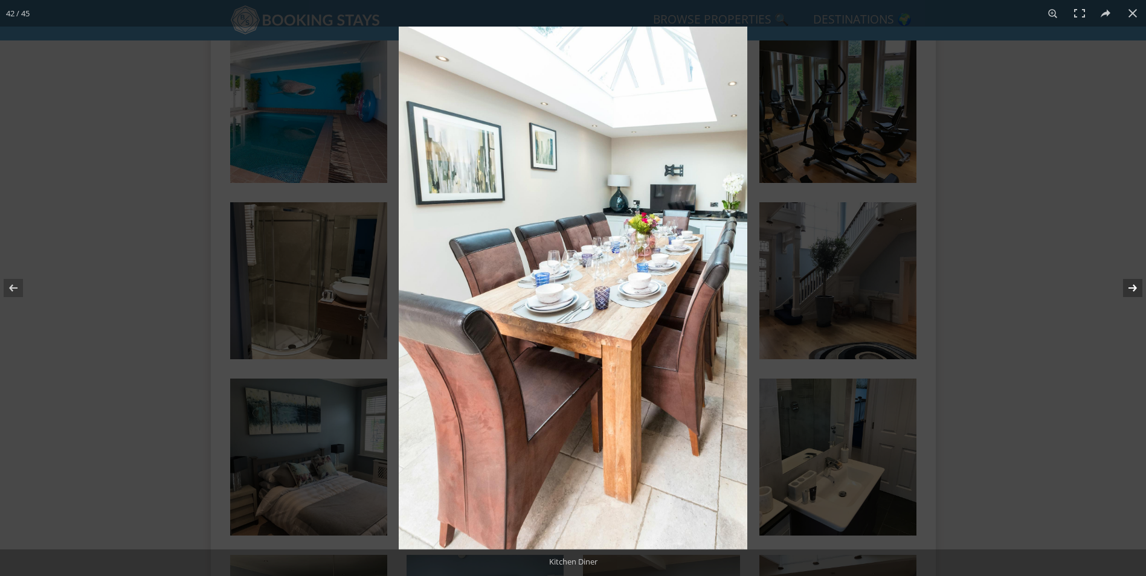
click at [1127, 286] on button at bounding box center [1124, 288] width 42 height 60
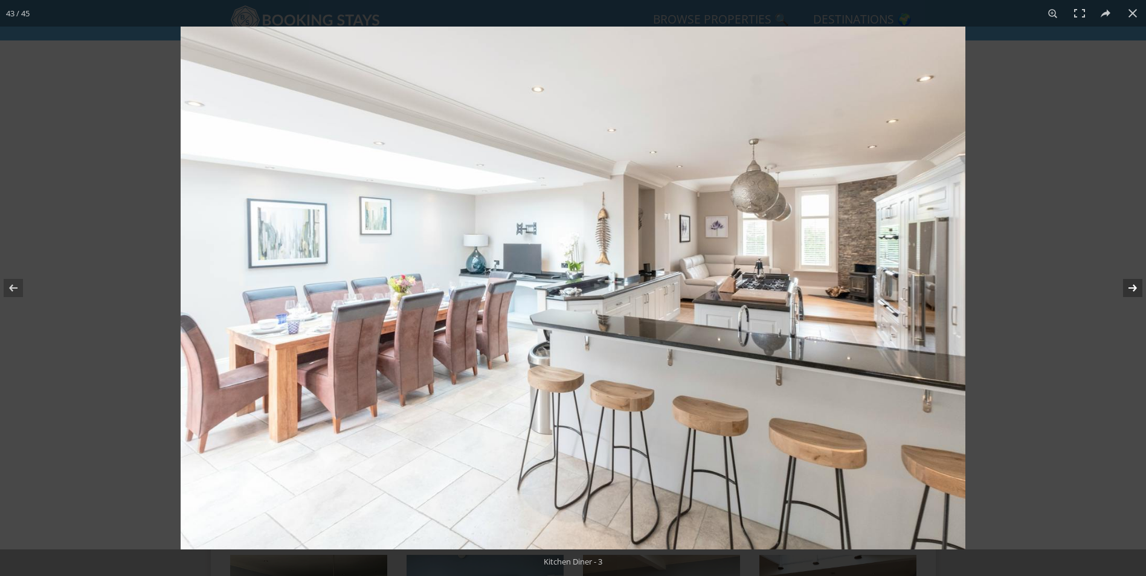
click at [1127, 286] on button at bounding box center [1124, 288] width 42 height 60
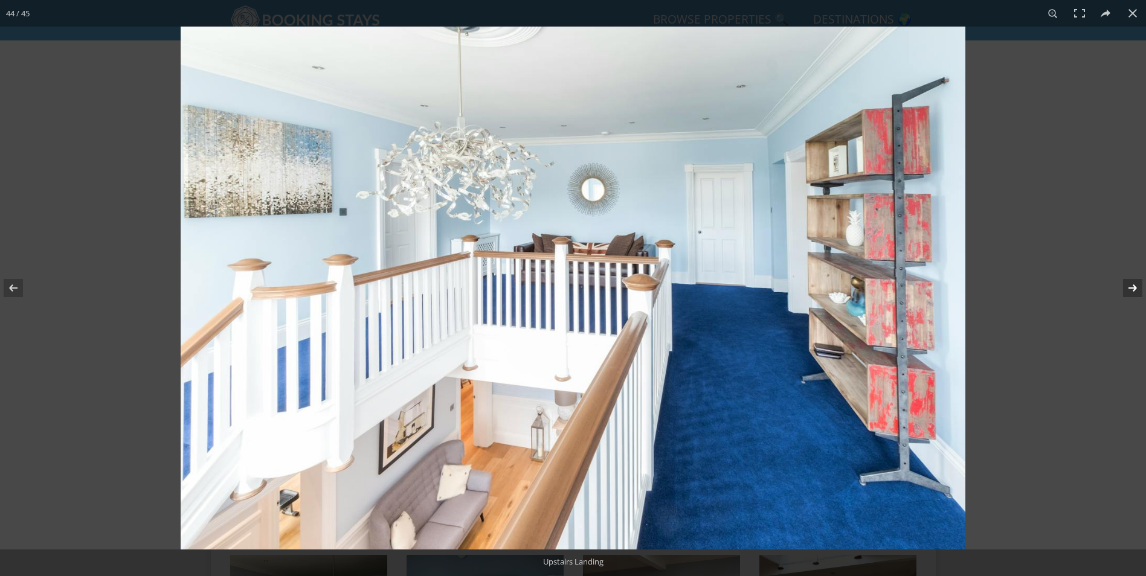
click at [1127, 286] on button at bounding box center [1124, 288] width 42 height 60
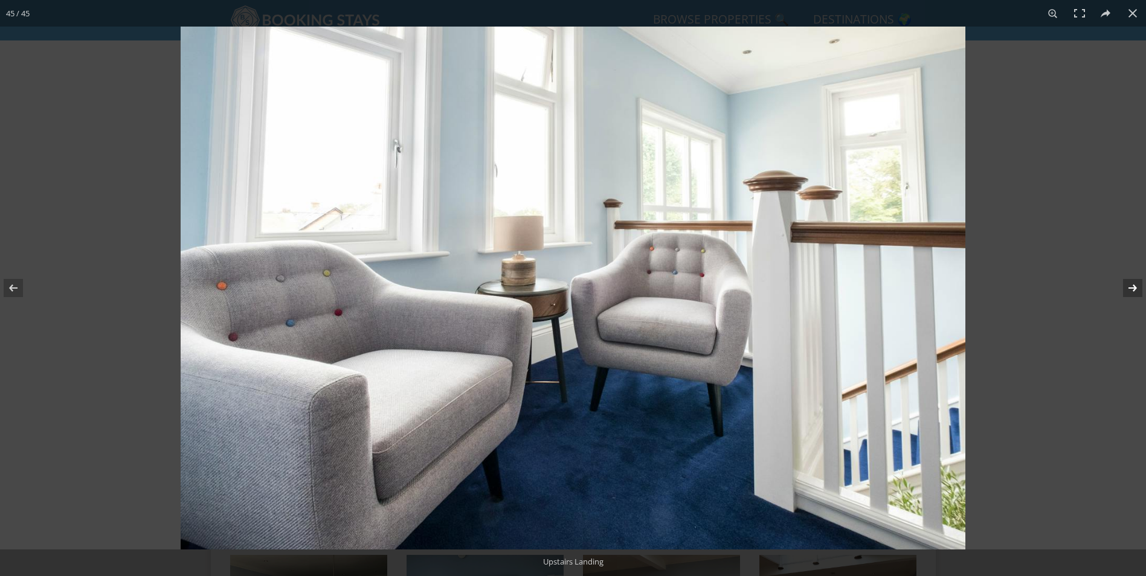
click at [1127, 286] on button at bounding box center [1124, 288] width 42 height 60
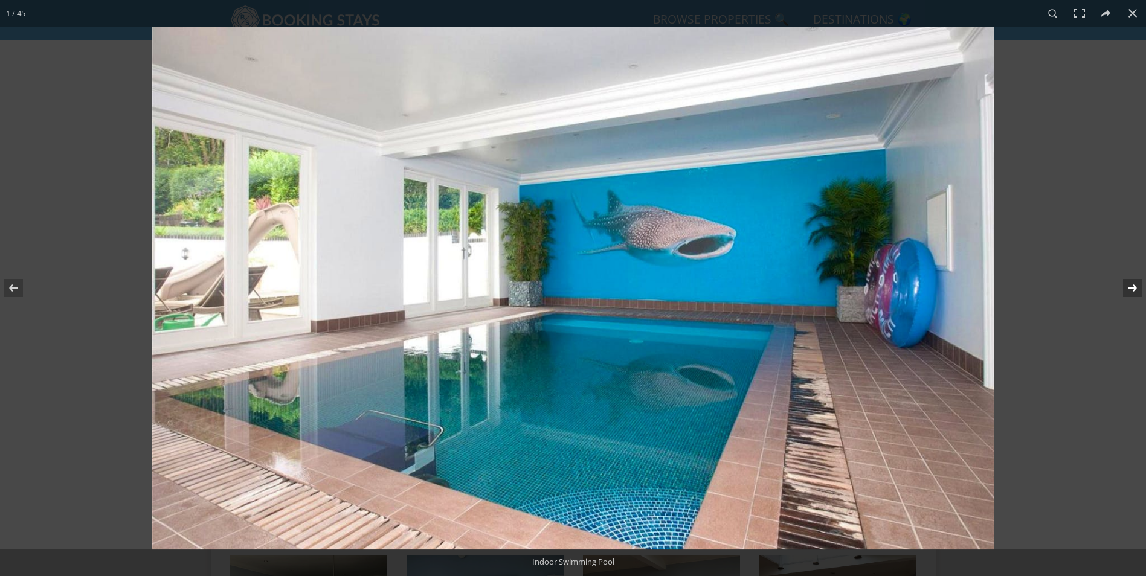
click at [1127, 286] on button at bounding box center [1124, 288] width 42 height 60
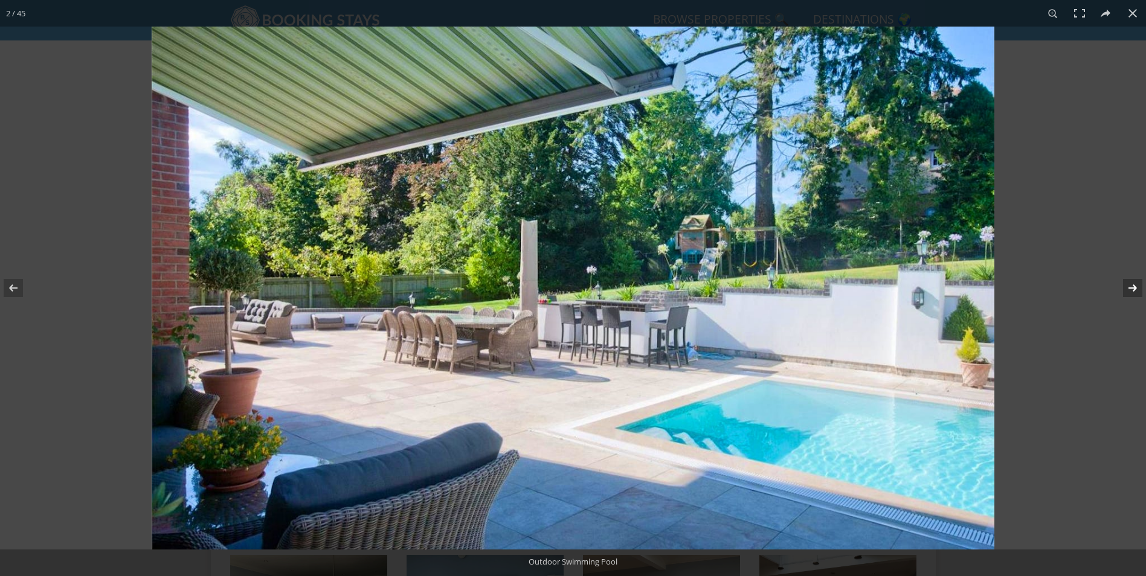
click at [1127, 286] on button at bounding box center [1124, 288] width 42 height 60
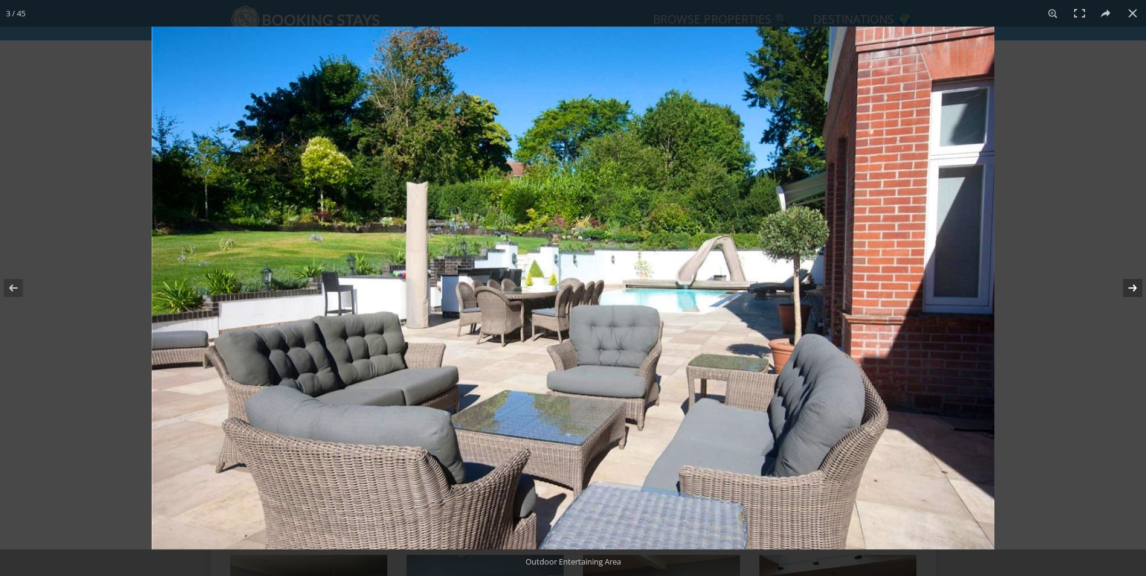
click at [1127, 286] on button at bounding box center [1124, 288] width 42 height 60
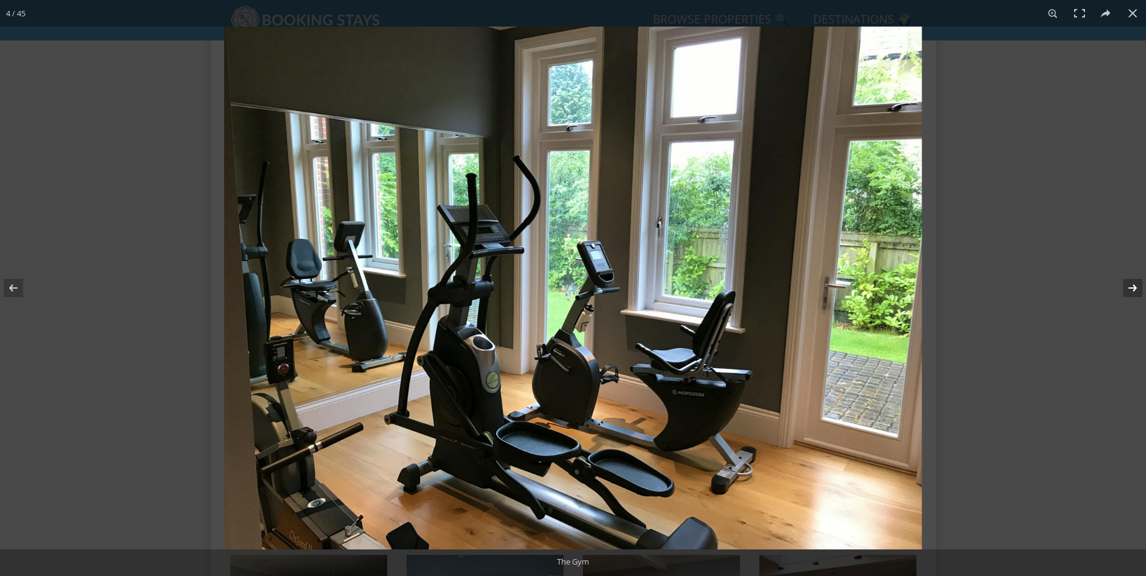
click at [1127, 286] on button at bounding box center [1124, 288] width 42 height 60
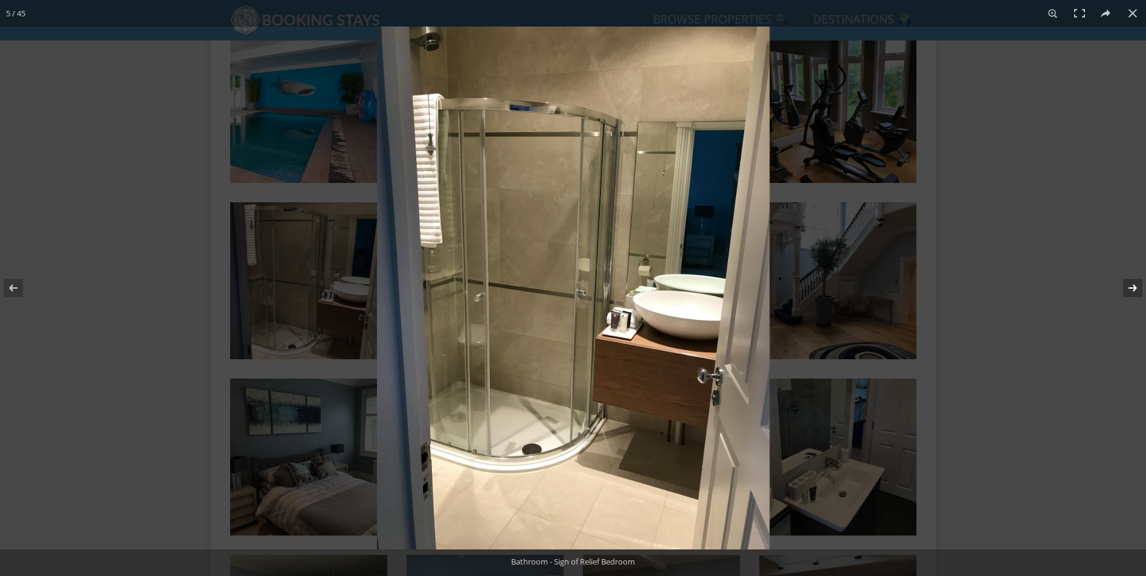
click at [1127, 286] on button at bounding box center [1124, 288] width 42 height 60
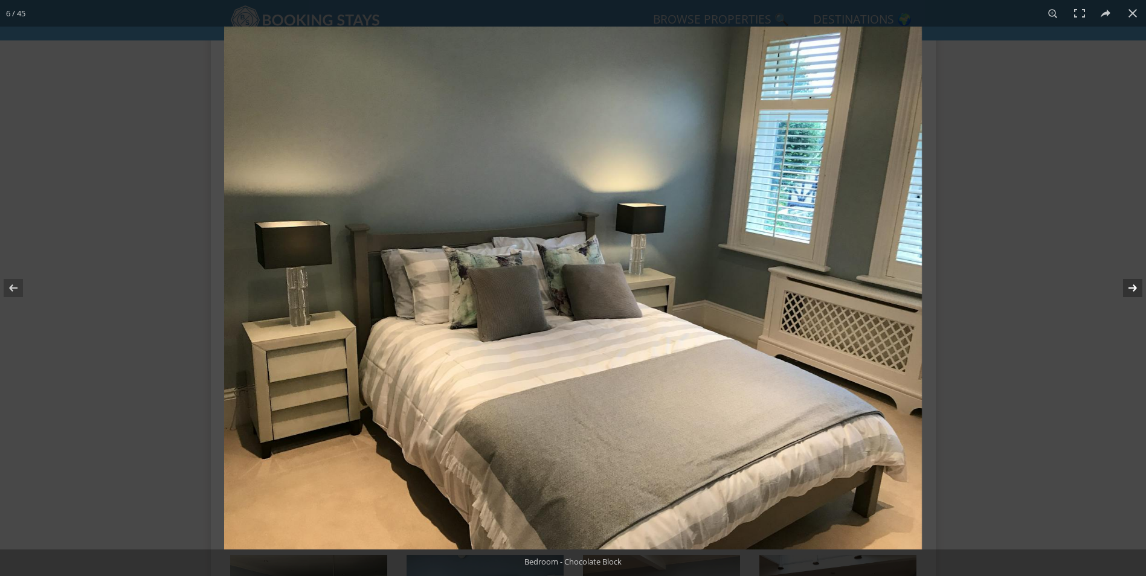
click at [1127, 286] on button at bounding box center [1124, 288] width 42 height 60
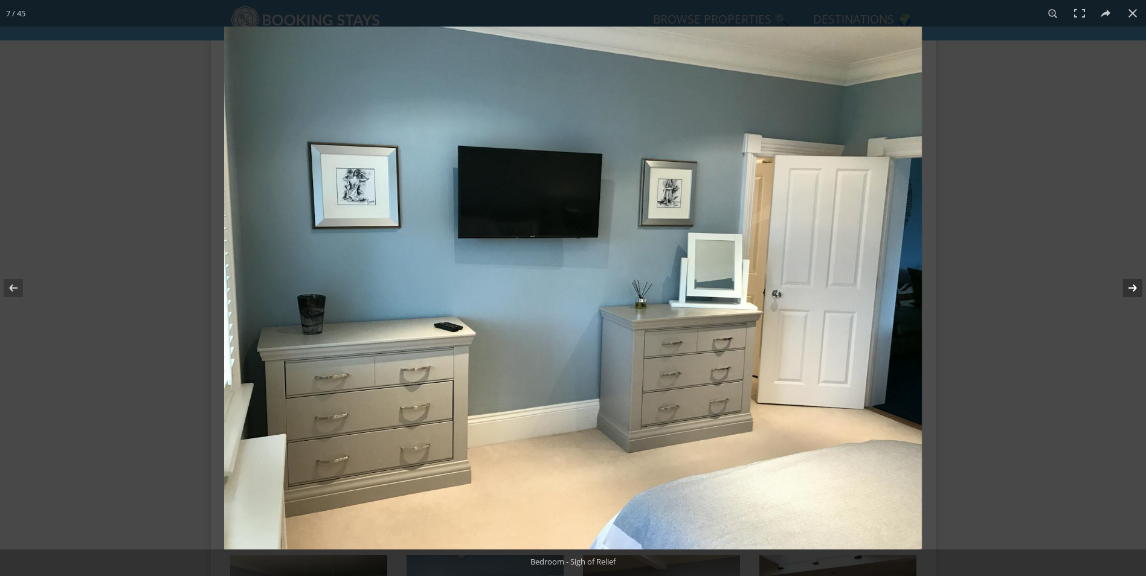
click at [1127, 286] on button at bounding box center [1124, 288] width 42 height 60
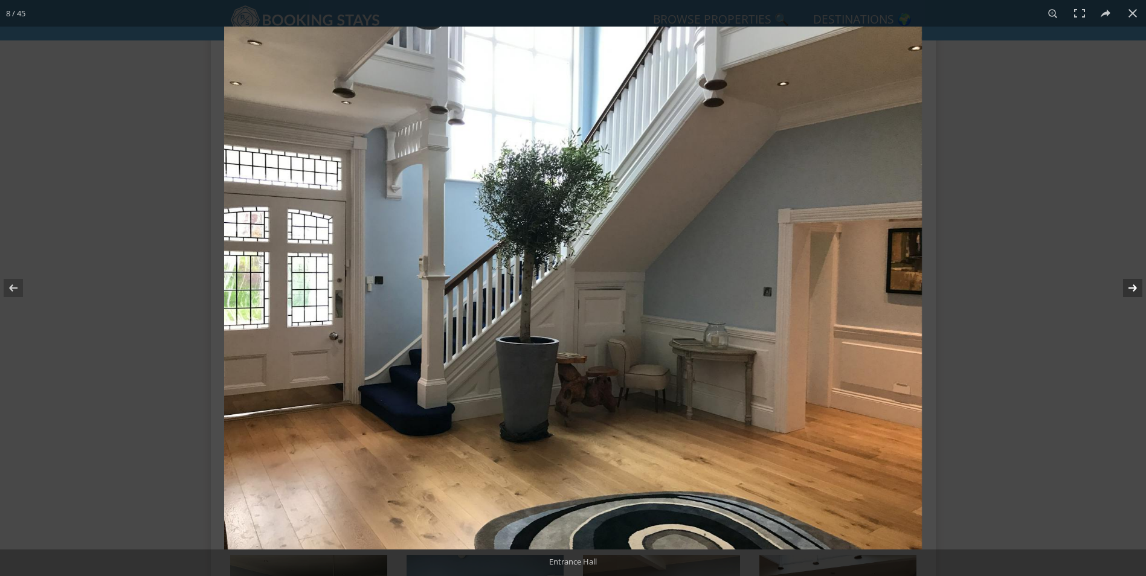
click at [1127, 286] on button at bounding box center [1124, 288] width 42 height 60
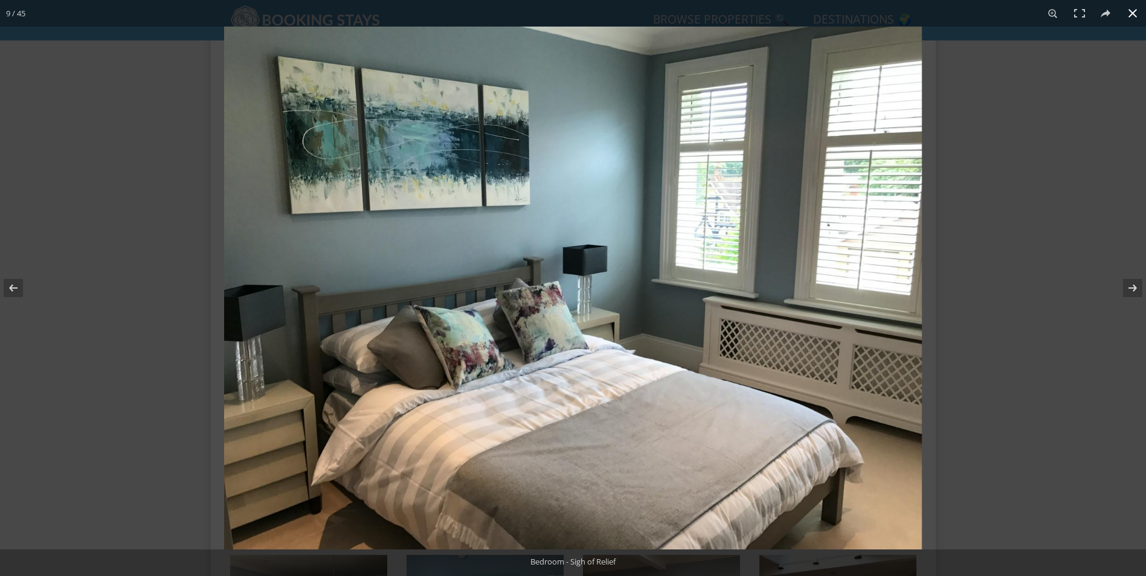
click at [1137, 16] on button at bounding box center [1132, 13] width 27 height 27
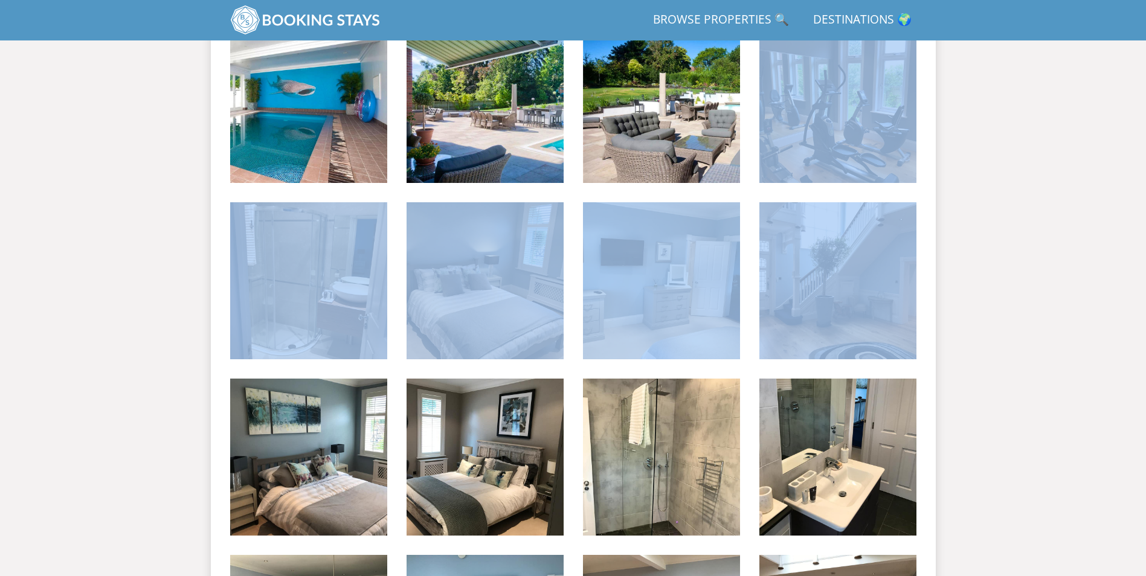
drag, startPoint x: 1145, startPoint y: 187, endPoint x: 1148, endPoint y: 261, distance: 73.7
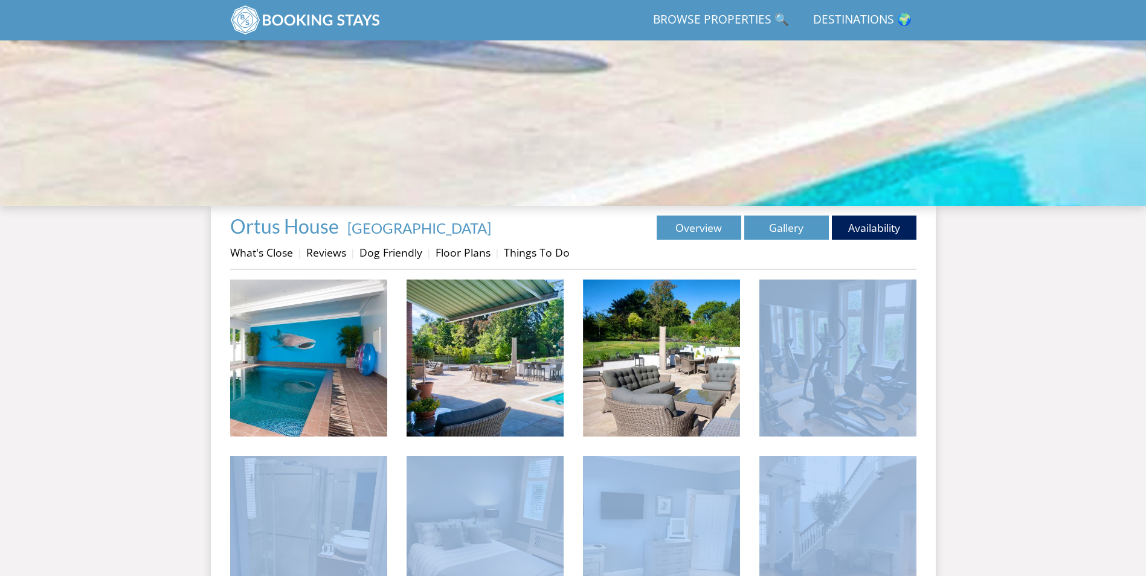
scroll to position [197, 0]
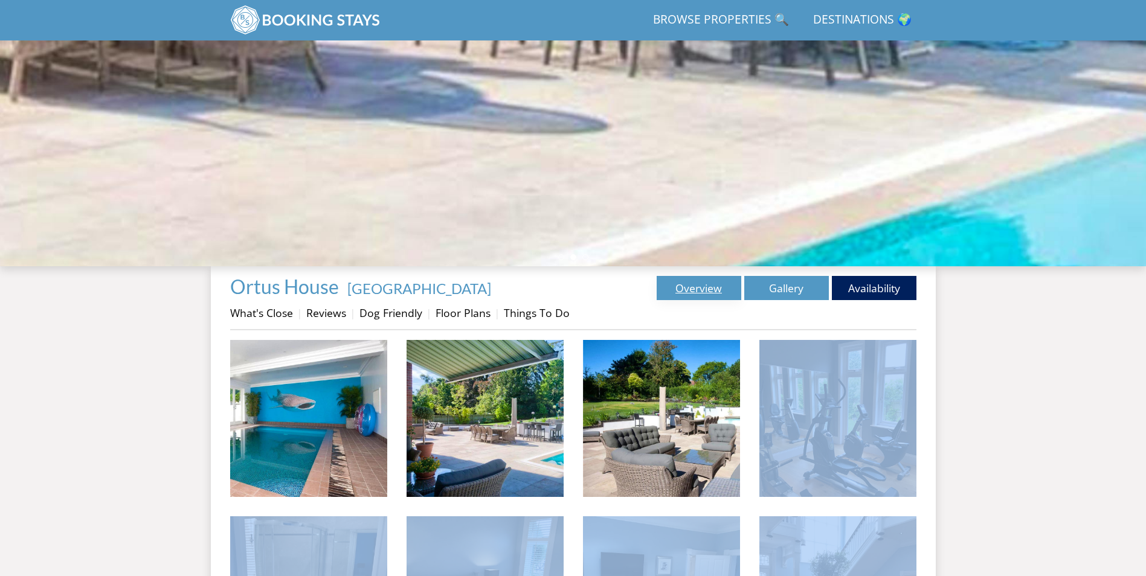
click at [712, 287] on link "Overview" at bounding box center [698, 288] width 85 height 24
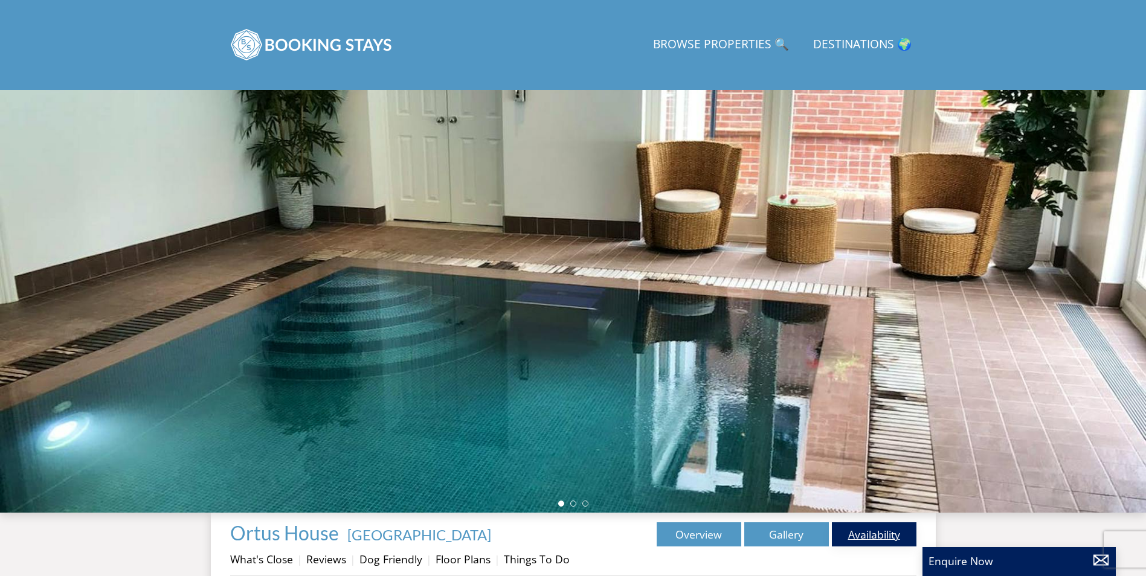
click at [885, 530] on link "Availability" at bounding box center [874, 534] width 85 height 24
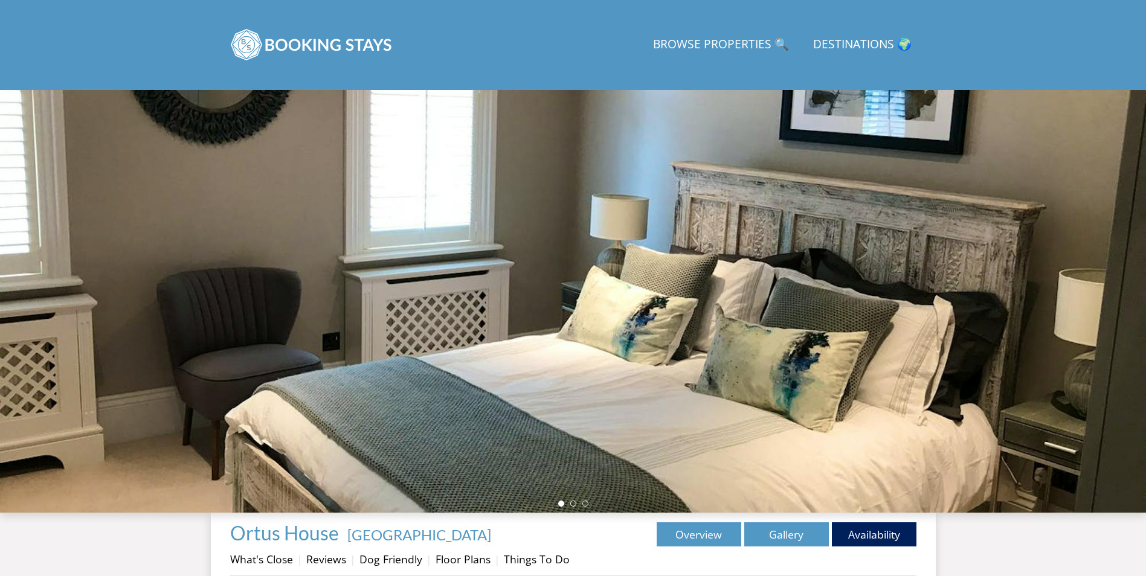
drag, startPoint x: 1145, startPoint y: 115, endPoint x: 1140, endPoint y: 200, distance: 84.7
click at [1140, 200] on div at bounding box center [573, 301] width 1146 height 423
click at [746, 36] on link "Browse Properties 🔍" at bounding box center [721, 44] width 146 height 27
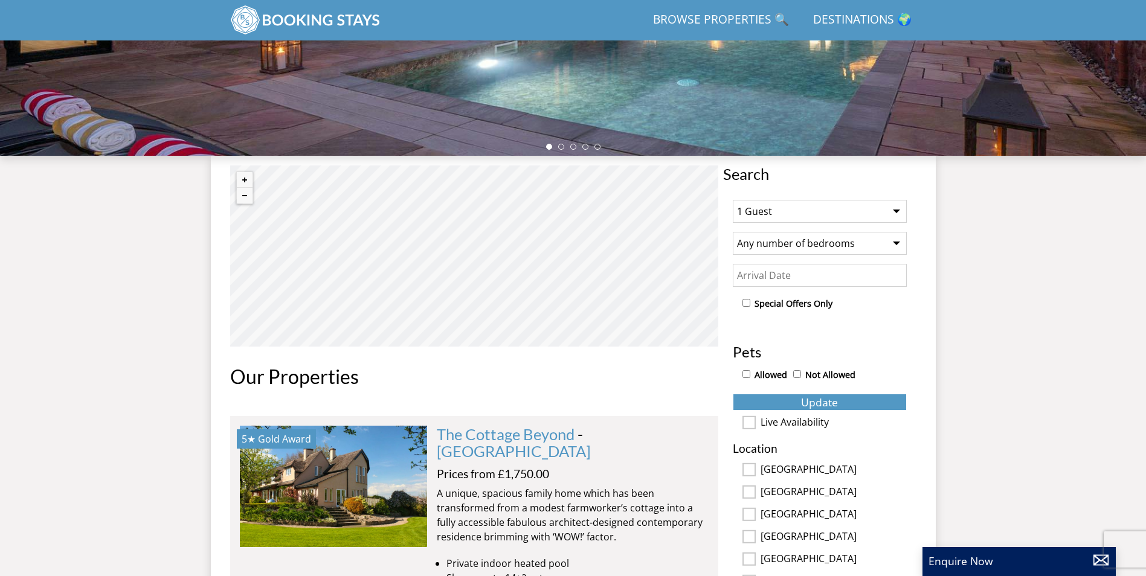
scroll to position [315, 0]
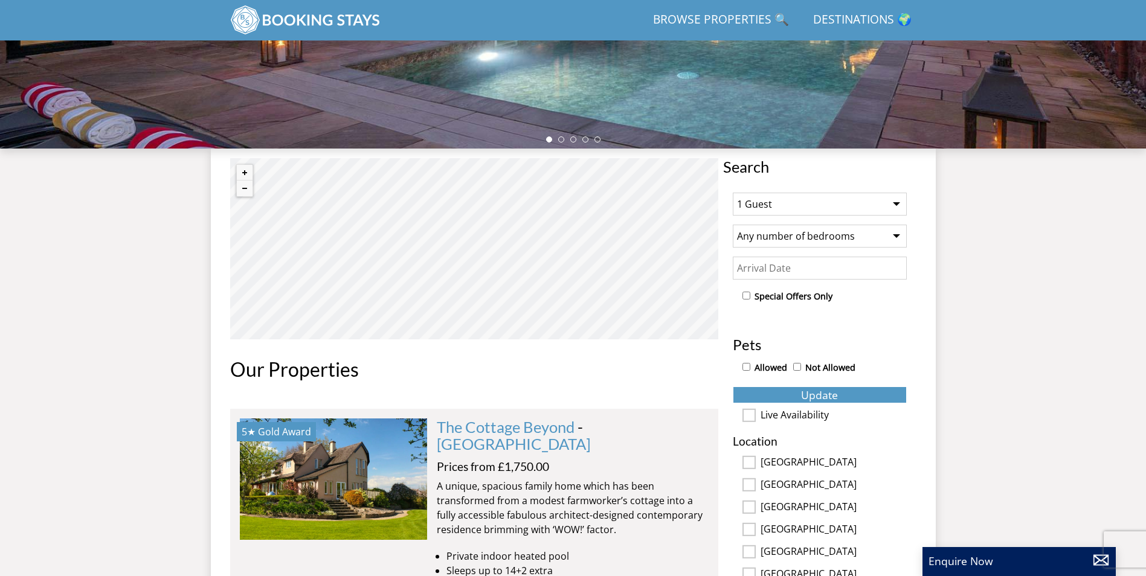
click at [763, 209] on select "1 Guest 2 Guests 3 Guests 4 Guests 5 Guests 6 Guests 7 Guests 8 Guests 9 Guests…" at bounding box center [820, 204] width 174 height 23
select select "4"
click at [733, 193] on select "1 Guest 2 Guests 3 Guests 4 Guests 5 Guests 6 Guests 7 Guests 8 Guests 9 Guests…" at bounding box center [820, 204] width 174 height 23
click at [804, 240] on select "Any number of bedrooms 4 Bedrooms 5 Bedrooms 6 Bedrooms 7 Bedrooms 8 Bedrooms 9…" at bounding box center [820, 236] width 174 height 23
click at [733, 225] on select "Any number of bedrooms 4 Bedrooms 5 Bedrooms 6 Bedrooms 7 Bedrooms 8 Bedrooms 9…" at bounding box center [820, 236] width 174 height 23
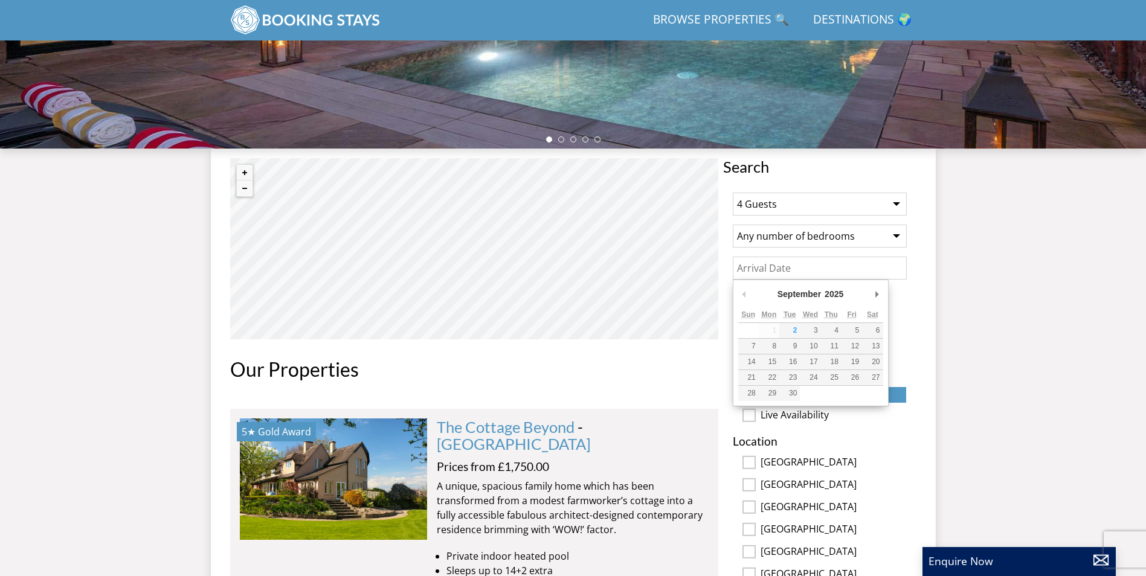
click at [777, 274] on input "Date" at bounding box center [820, 268] width 174 height 23
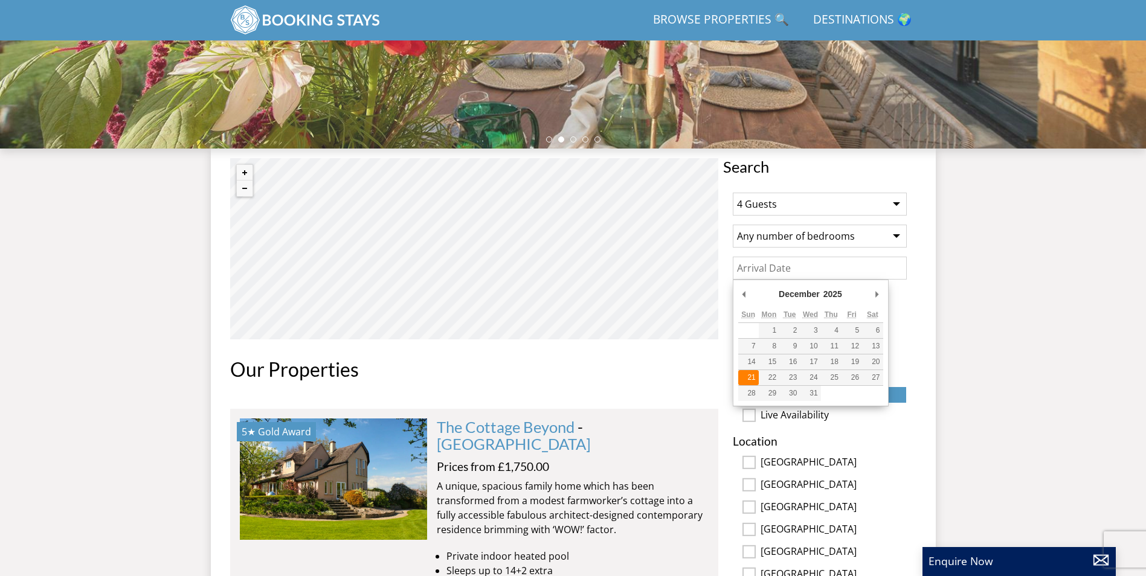
type input "[DATE]"
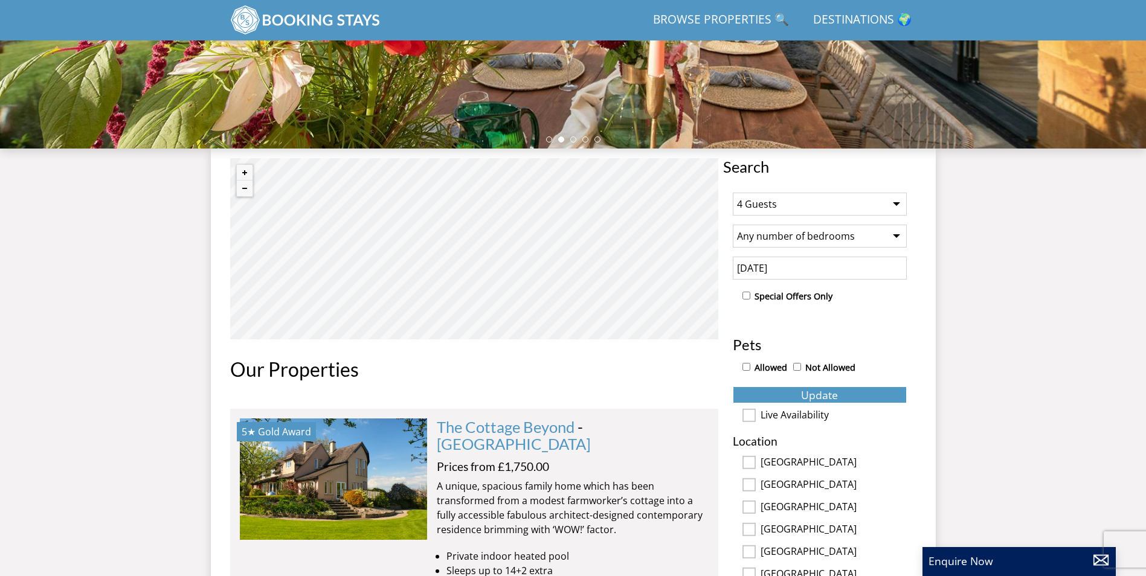
click at [746, 367] on input "Allowed" at bounding box center [746, 367] width 8 height 8
checkbox input "true"
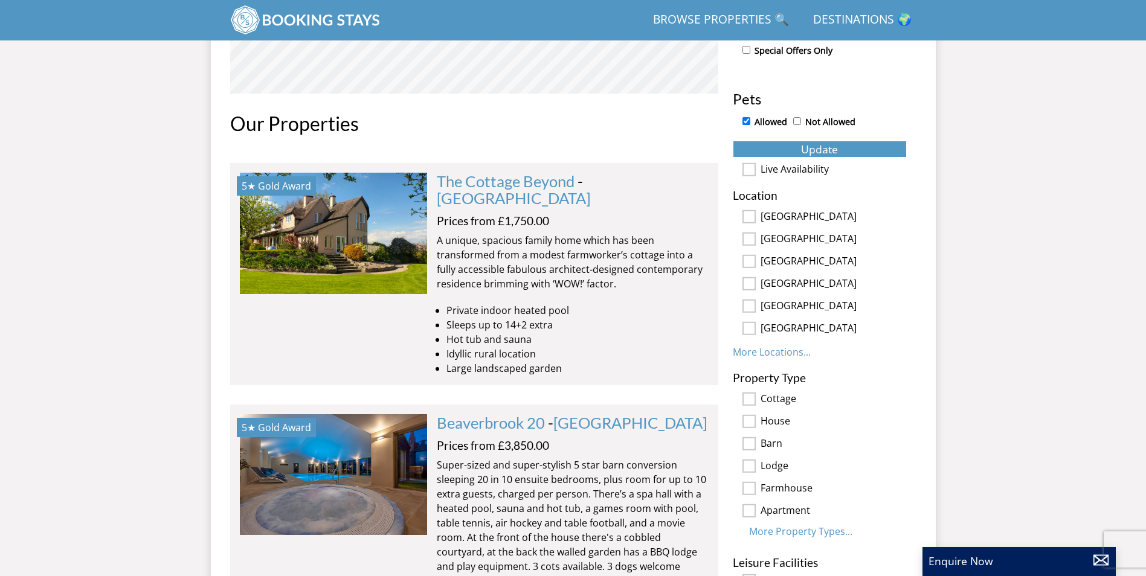
scroll to position [575, 0]
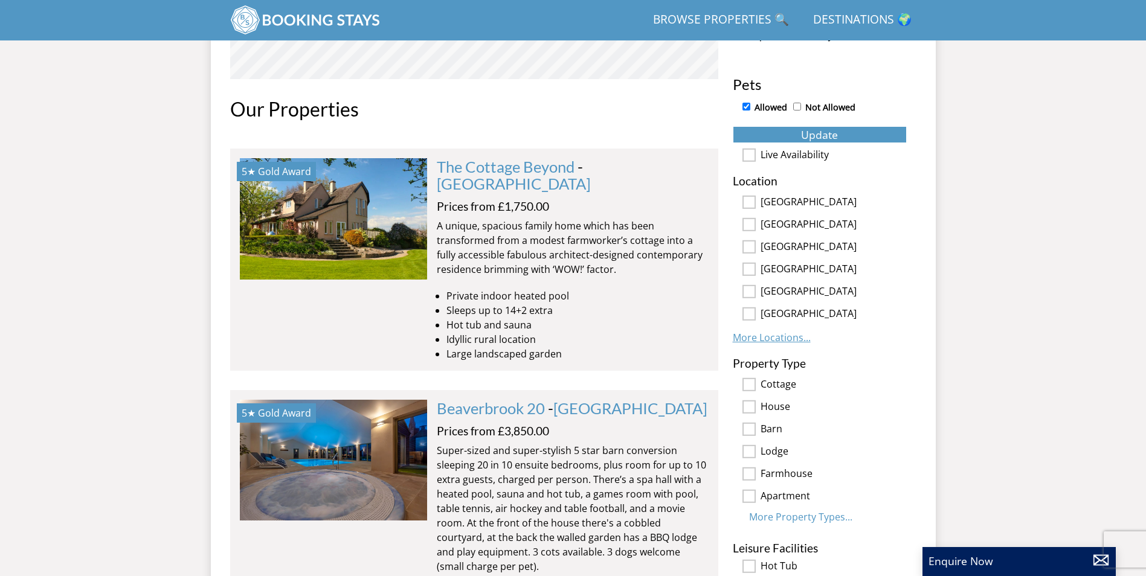
click at [777, 337] on link "More Locations..." at bounding box center [772, 337] width 78 height 13
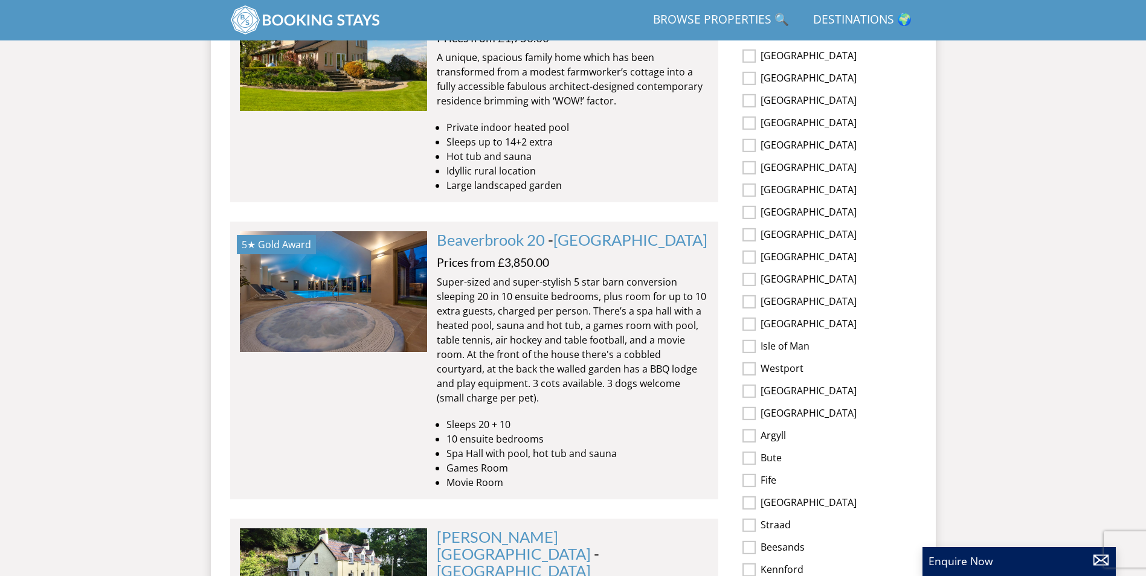
scroll to position [751, 0]
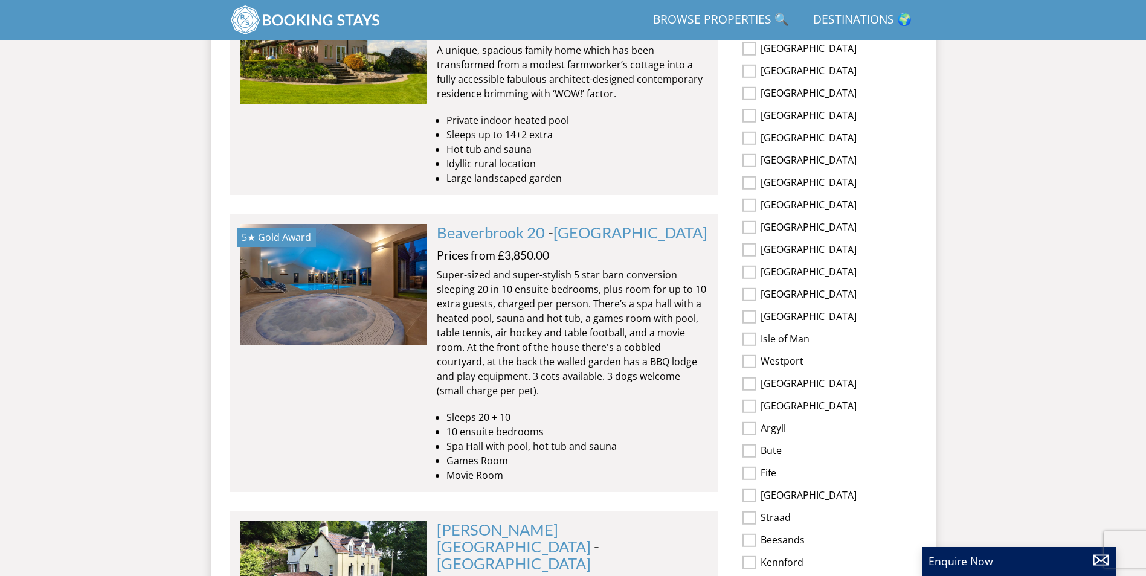
click at [750, 403] on input "[GEOGRAPHIC_DATA]" at bounding box center [748, 406] width 13 height 13
checkbox input "true"
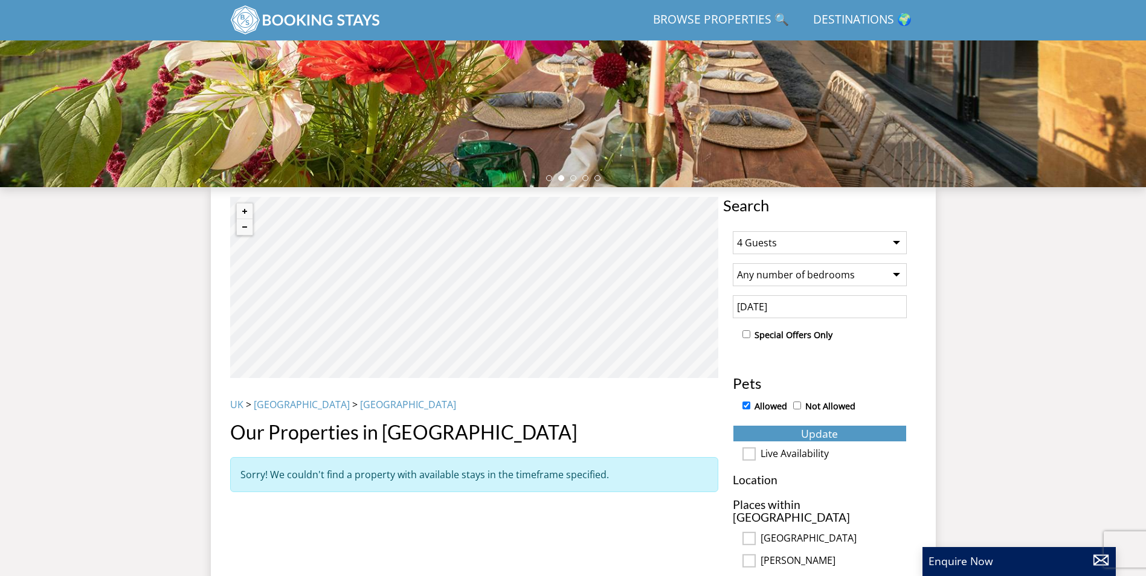
scroll to position [282, 0]
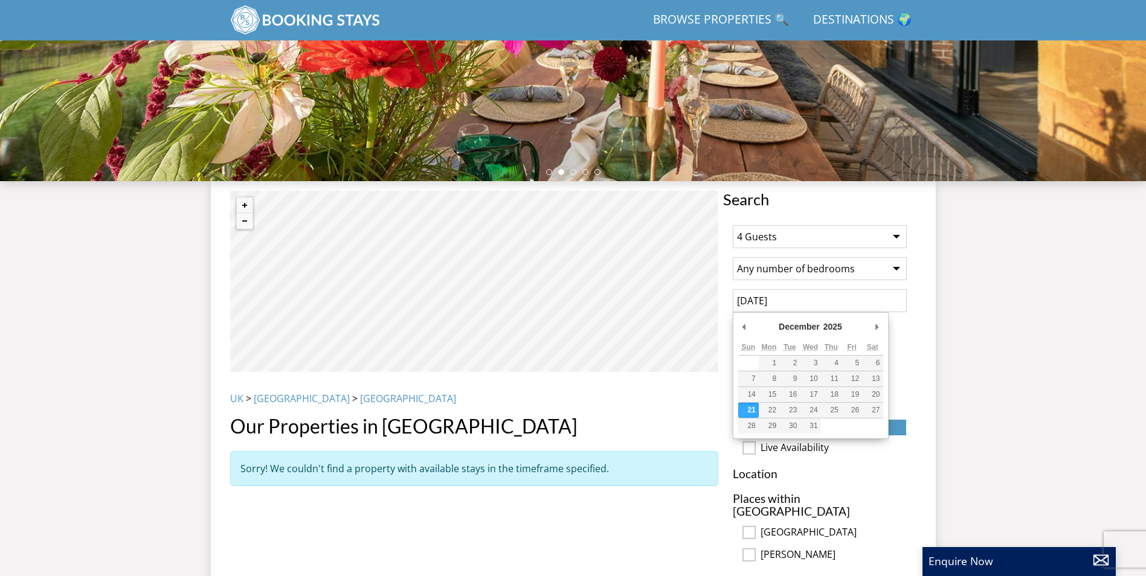
click at [766, 302] on input "[DATE]" at bounding box center [820, 300] width 174 height 23
type input "[DATE]"
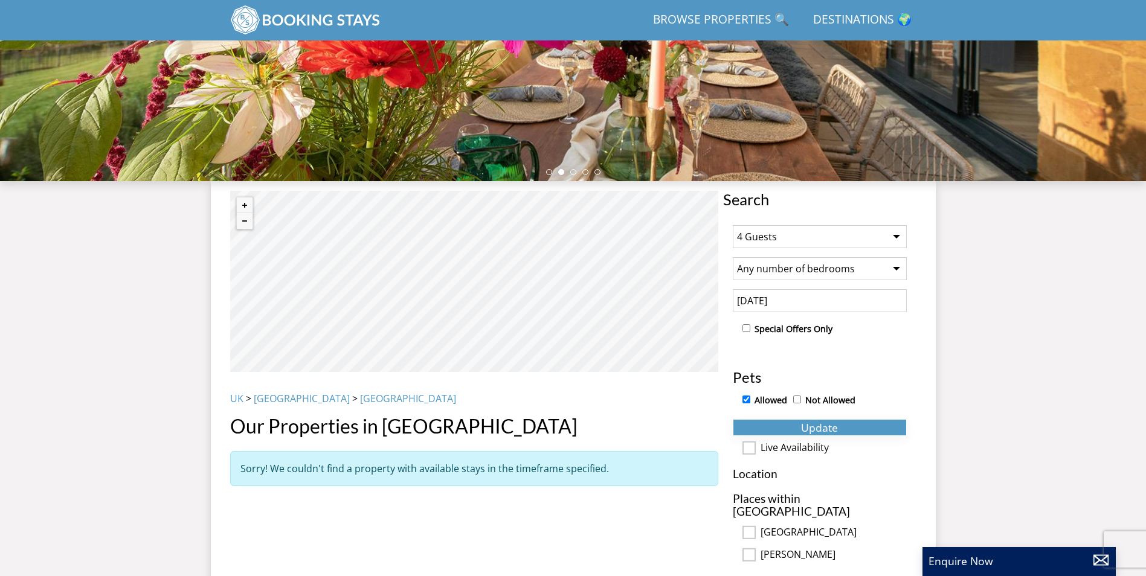
click at [834, 428] on span "Update" at bounding box center [819, 427] width 37 height 14
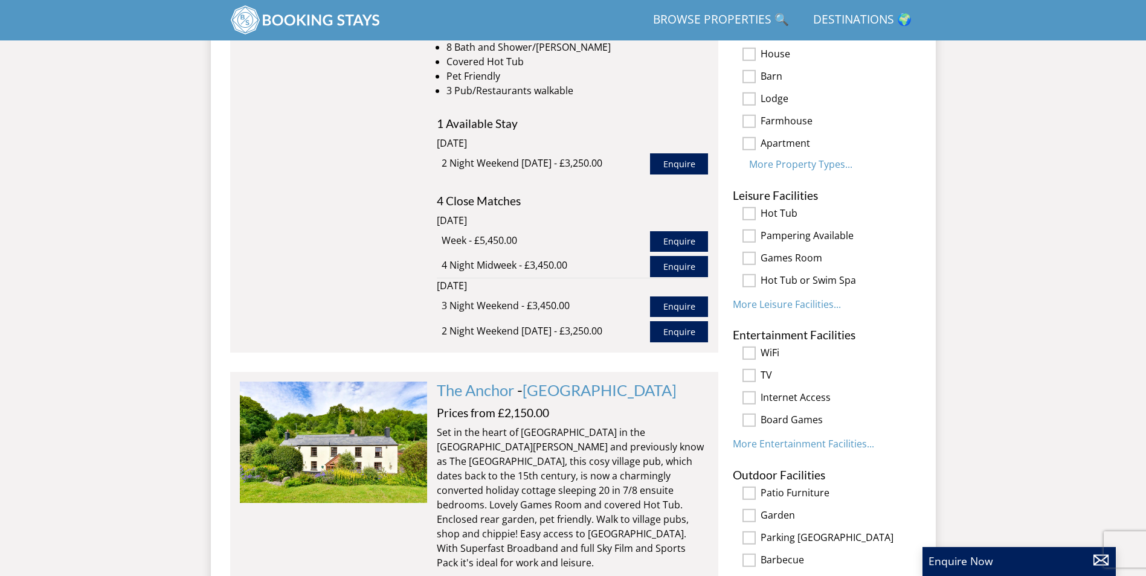
scroll to position [753, 0]
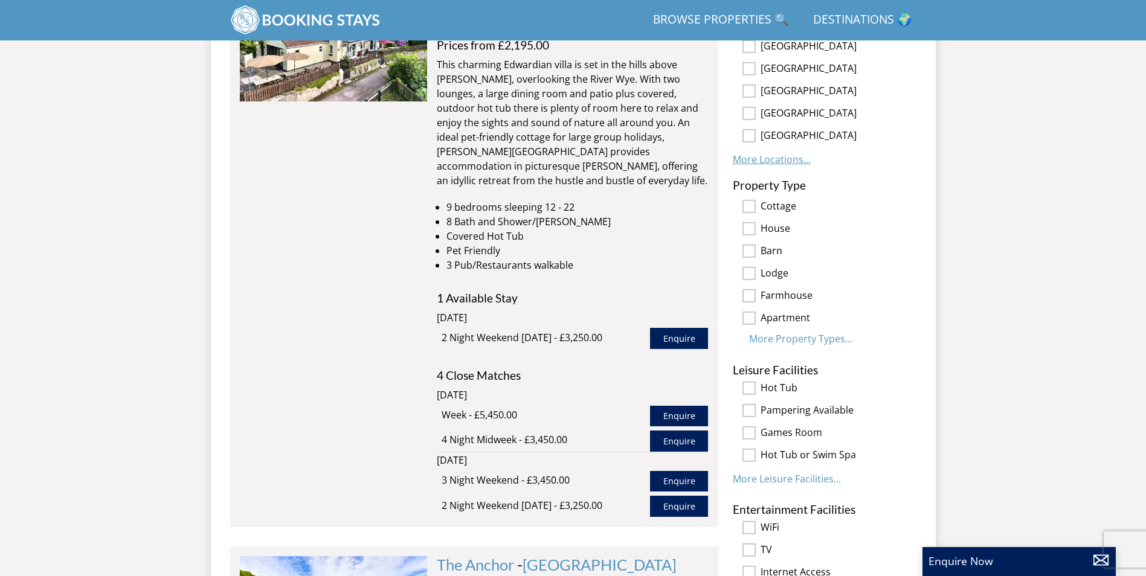
click at [793, 156] on link "More Locations..." at bounding box center [772, 159] width 78 height 13
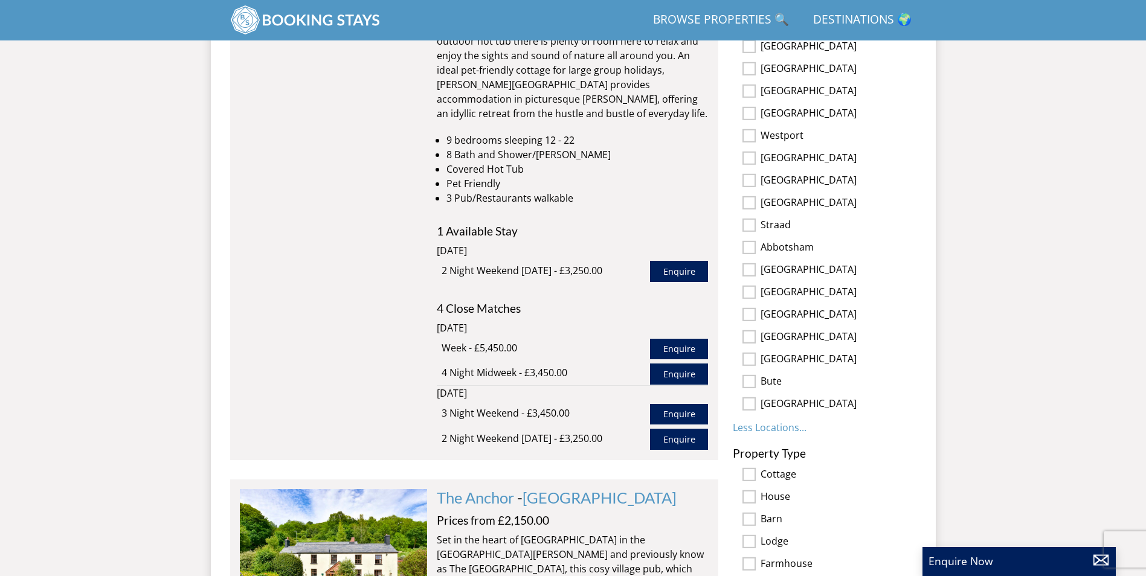
scroll to position [833, 0]
